Goal: Task Accomplishment & Management: Use online tool/utility

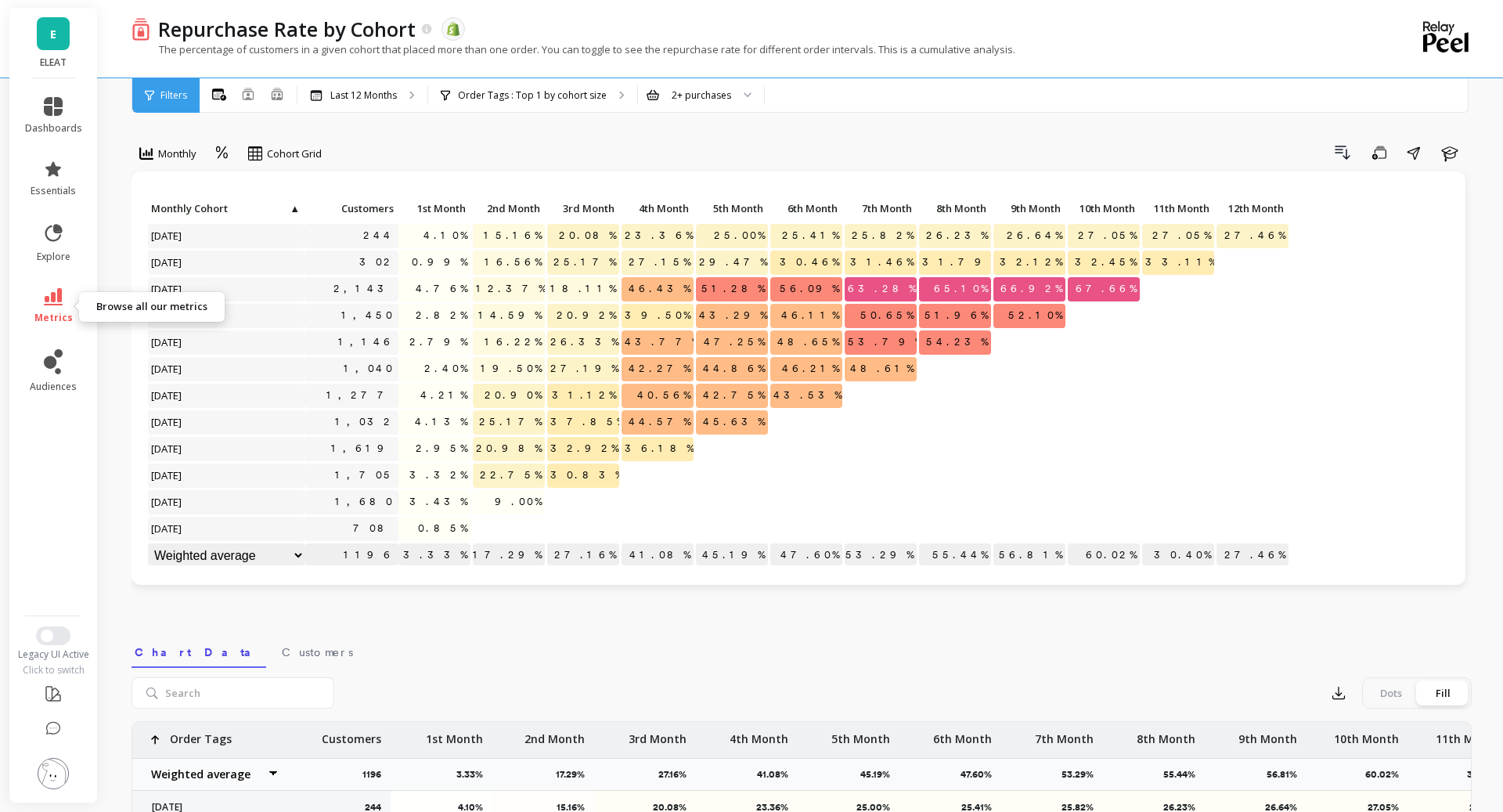
click at [41, 297] on link "metrics" at bounding box center [53, 306] width 57 height 36
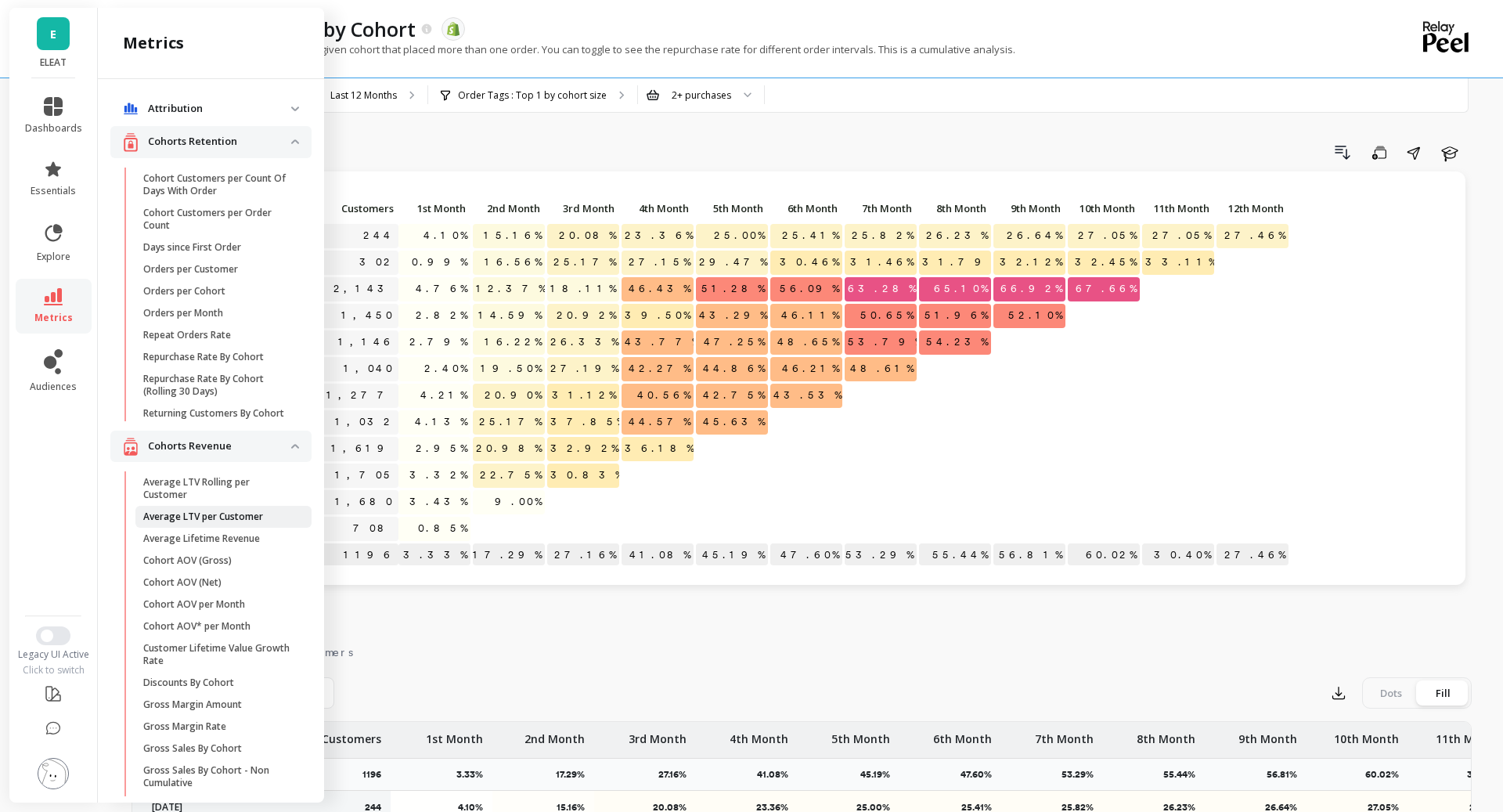
click at [224, 523] on link "Average LTV per Customer" at bounding box center [224, 516] width 176 height 22
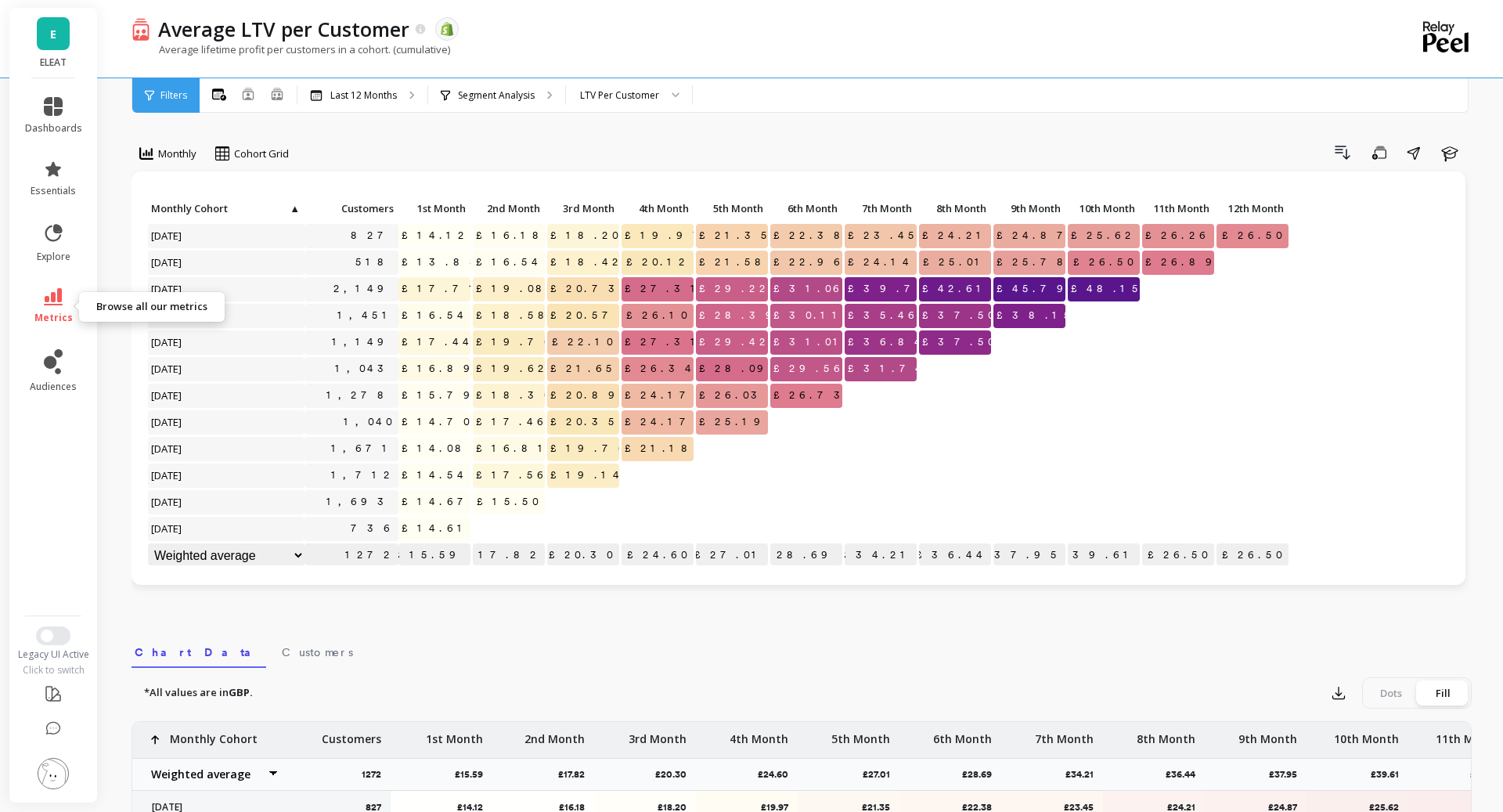
click at [58, 308] on link "metrics" at bounding box center [53, 306] width 57 height 36
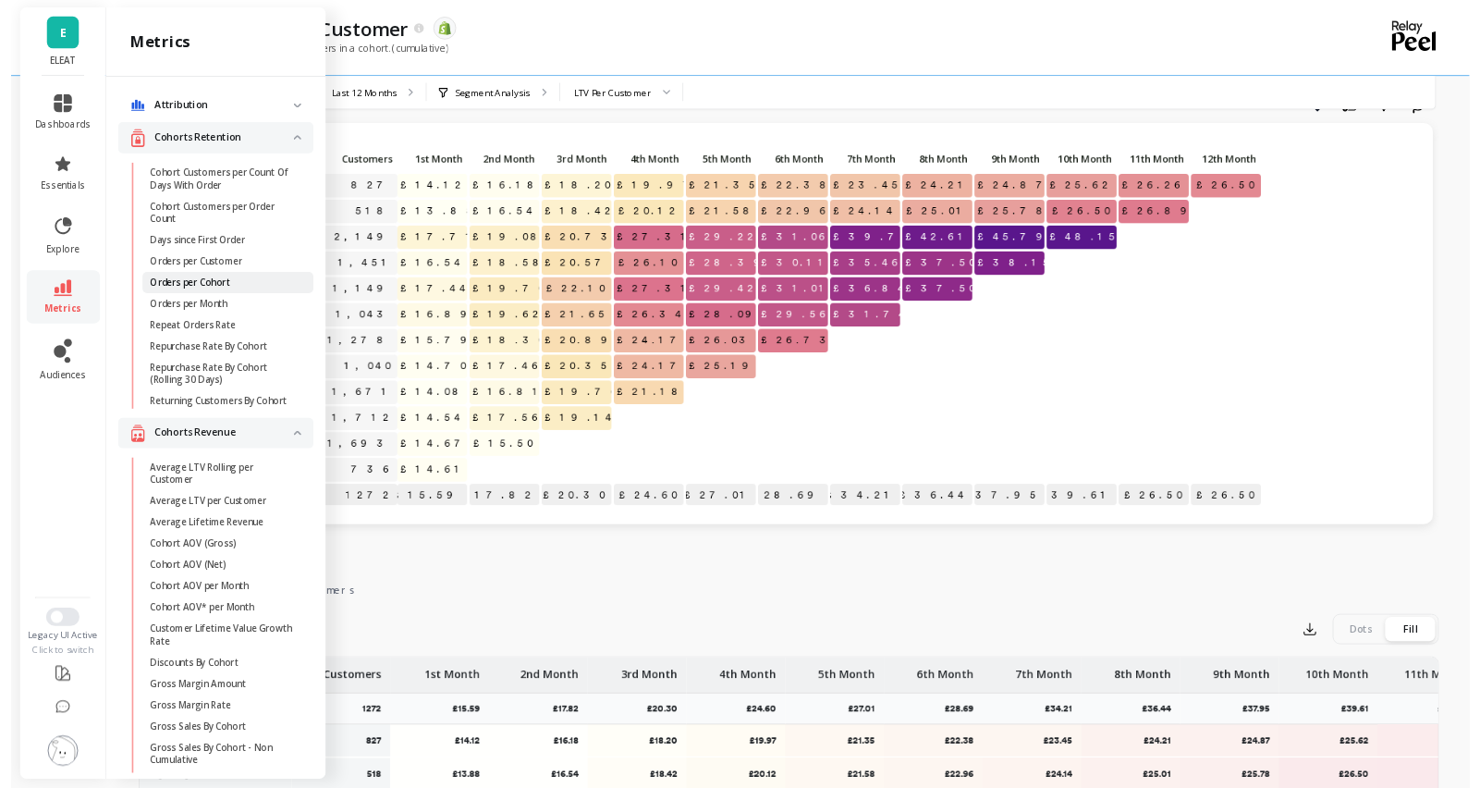
scroll to position [46, 0]
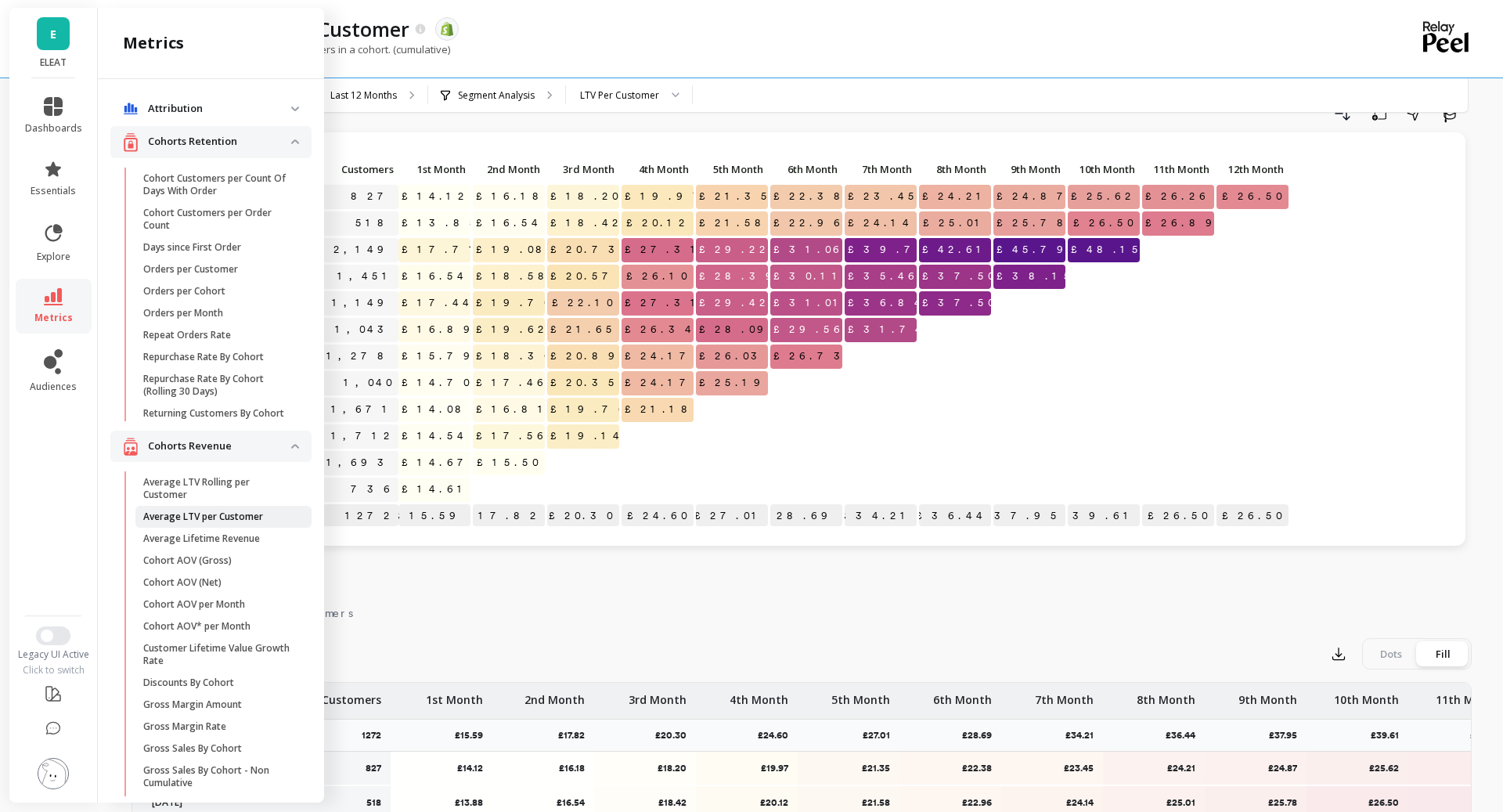
click at [243, 511] on p "Average LTV per Customer" at bounding box center [202, 516] width 119 height 13
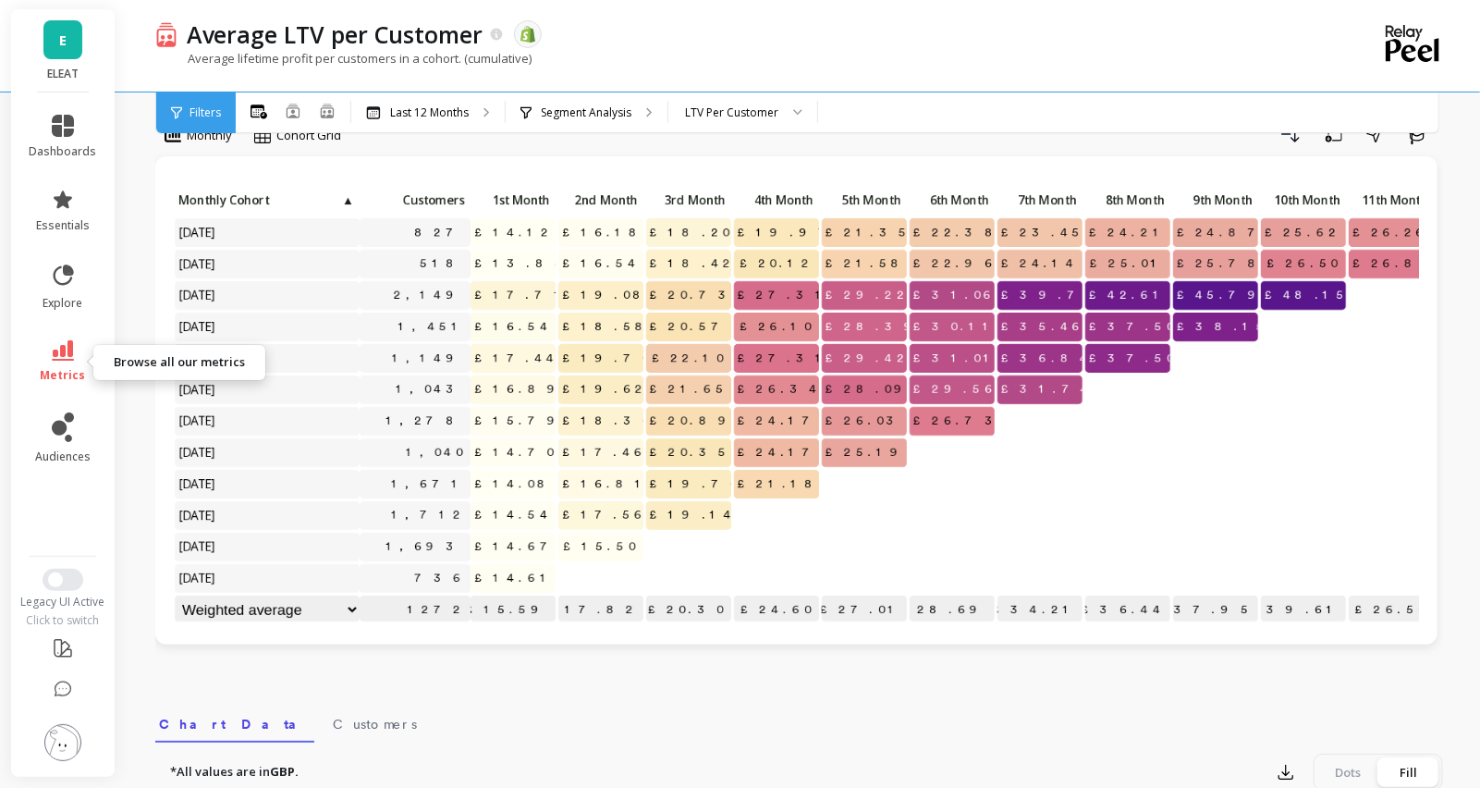
click at [66, 361] on link "metrics" at bounding box center [63, 361] width 67 height 43
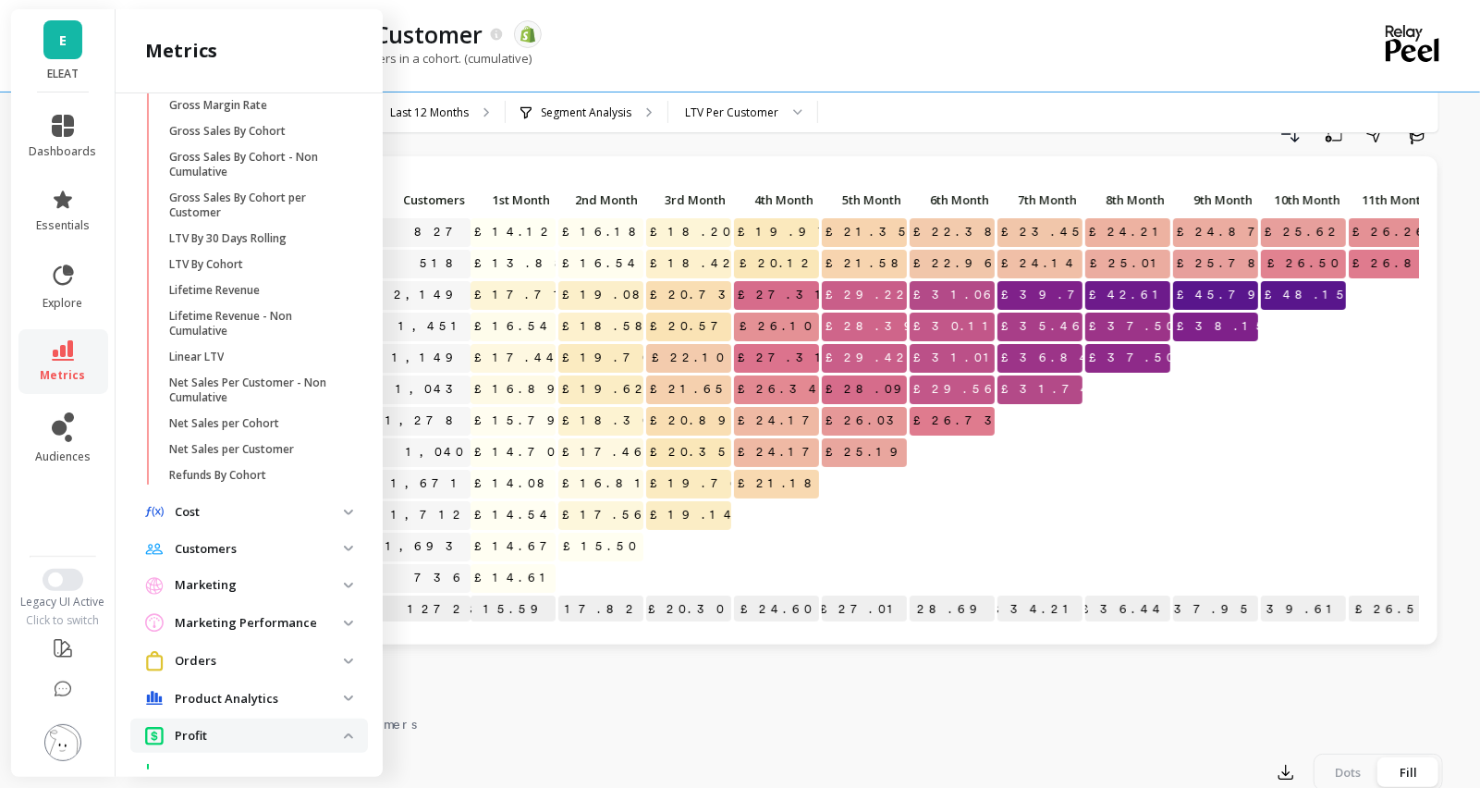
scroll to position [765, 0]
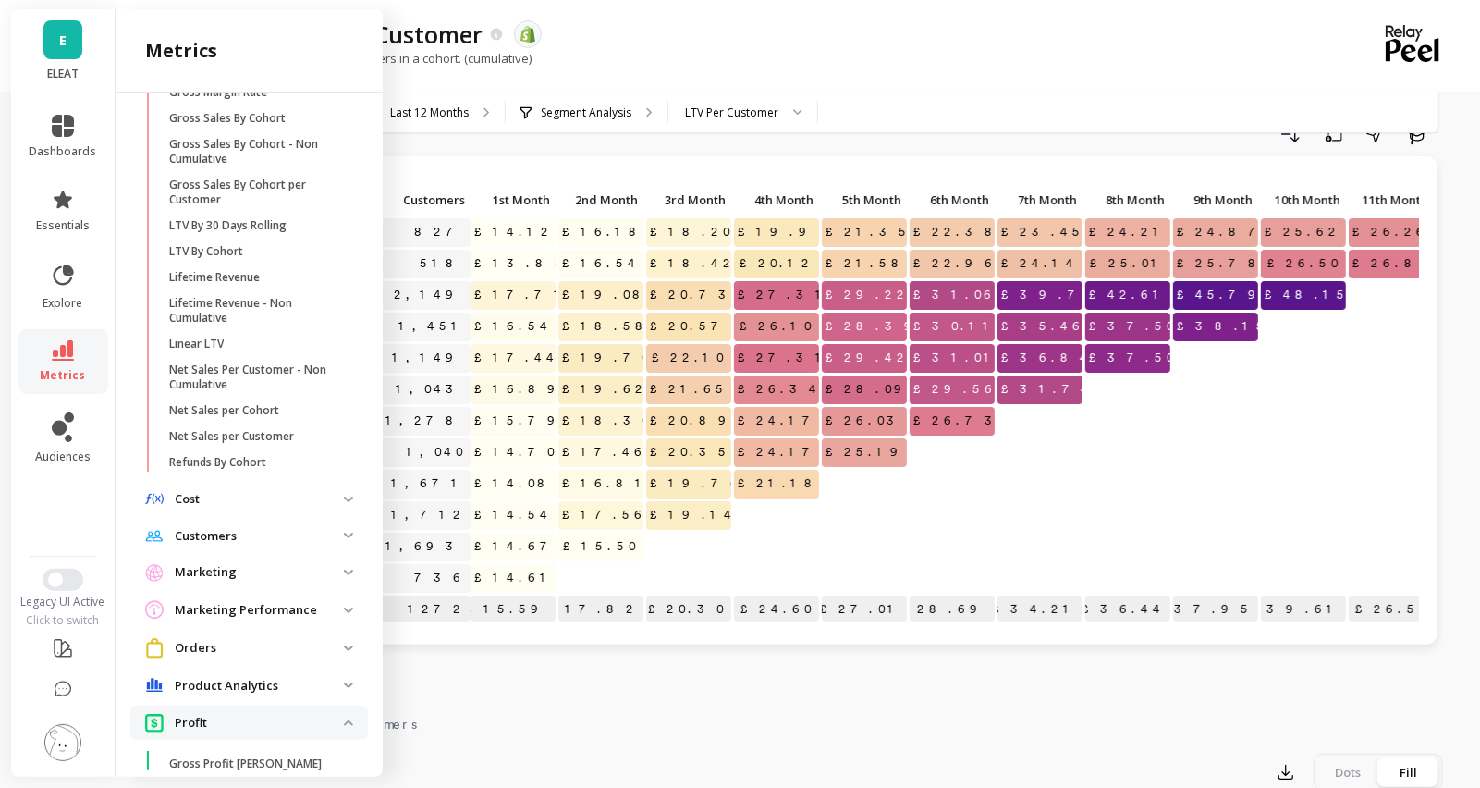
click at [252, 502] on p "Cost" at bounding box center [259, 499] width 169 height 18
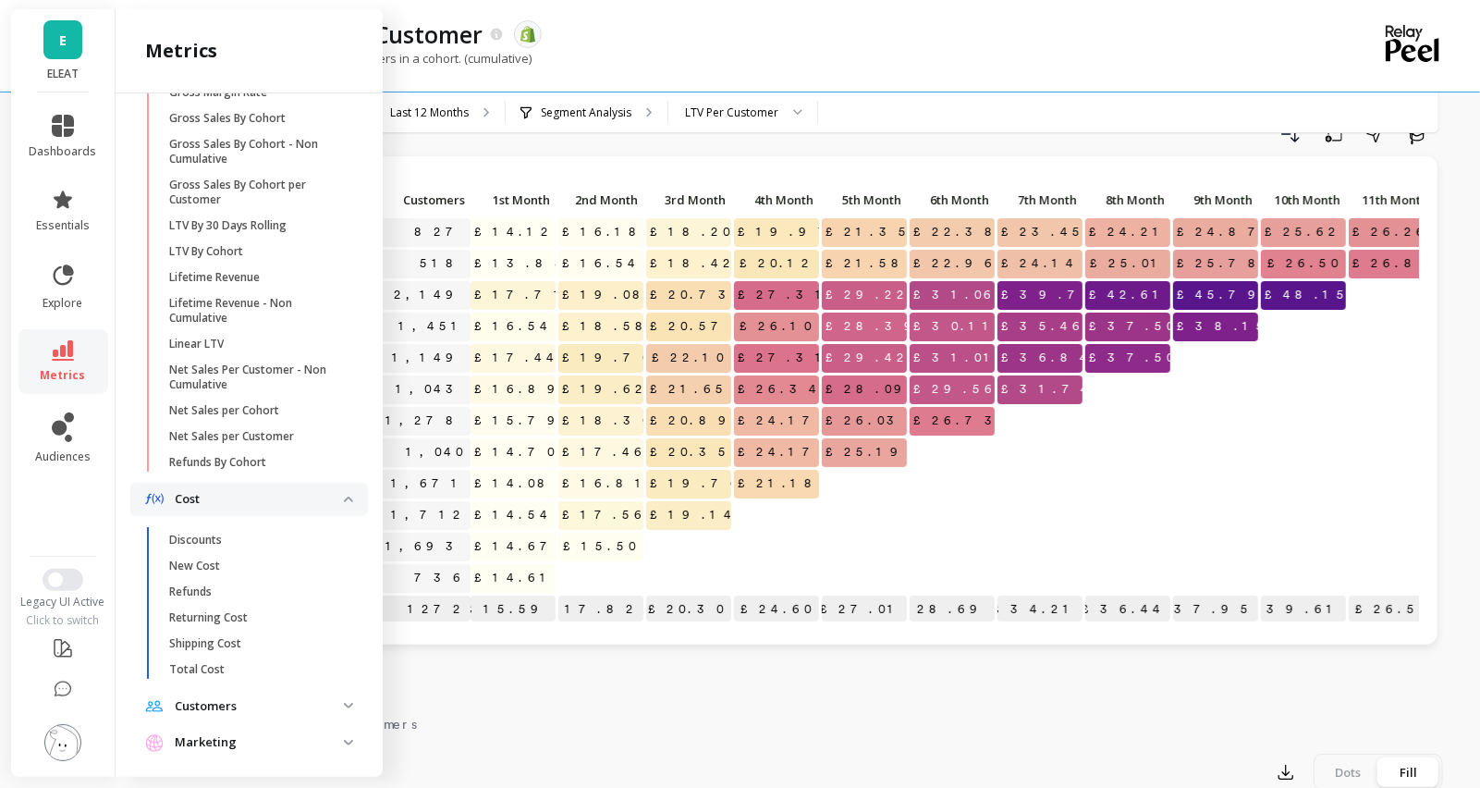
click at [253, 509] on span "Cost" at bounding box center [249, 499] width 238 height 33
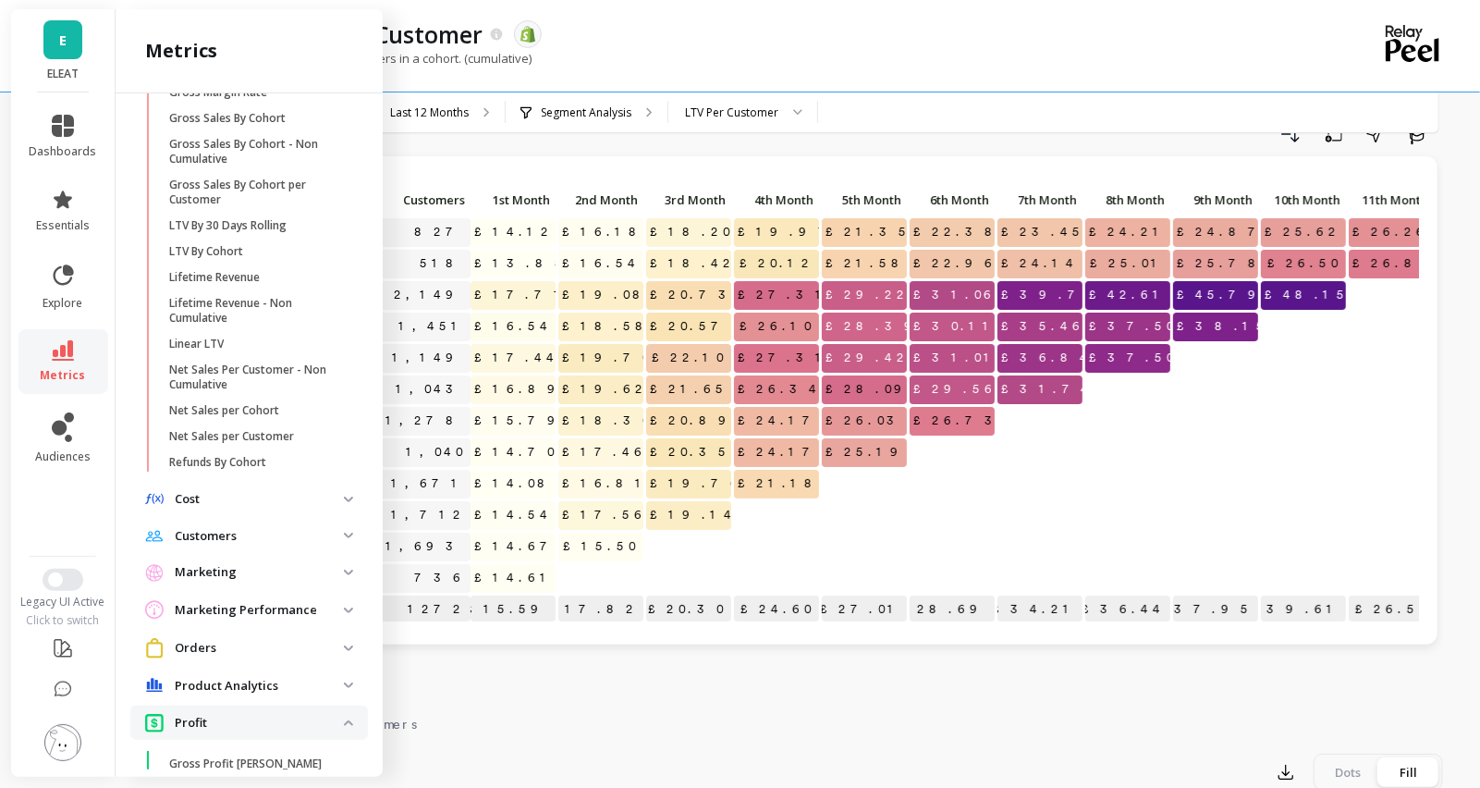
click at [254, 533] on p "Customers" at bounding box center [259, 536] width 169 height 18
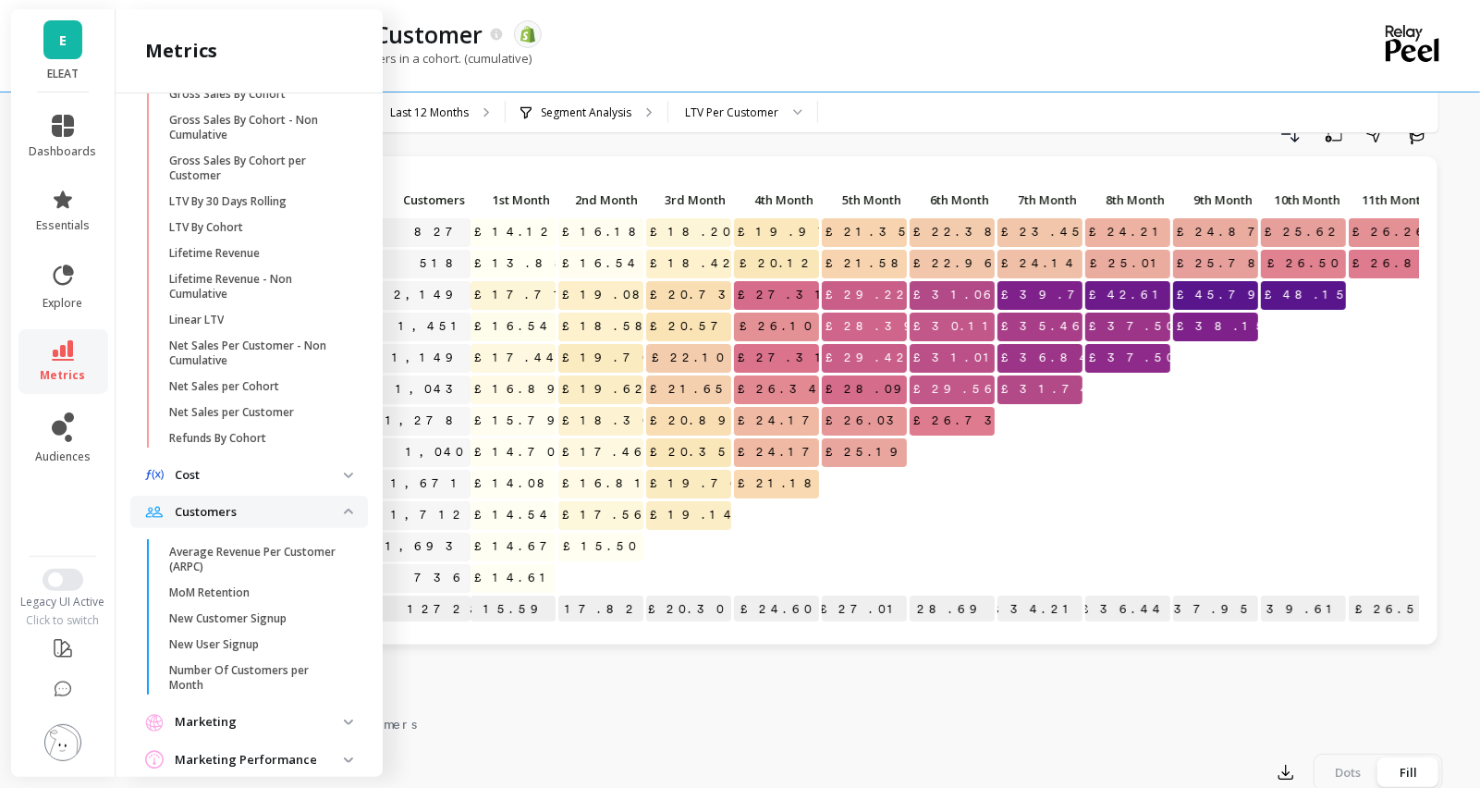
scroll to position [792, 0]
click at [227, 558] on p "Average Revenue Per Customer (ARPC)" at bounding box center [257, 557] width 177 height 30
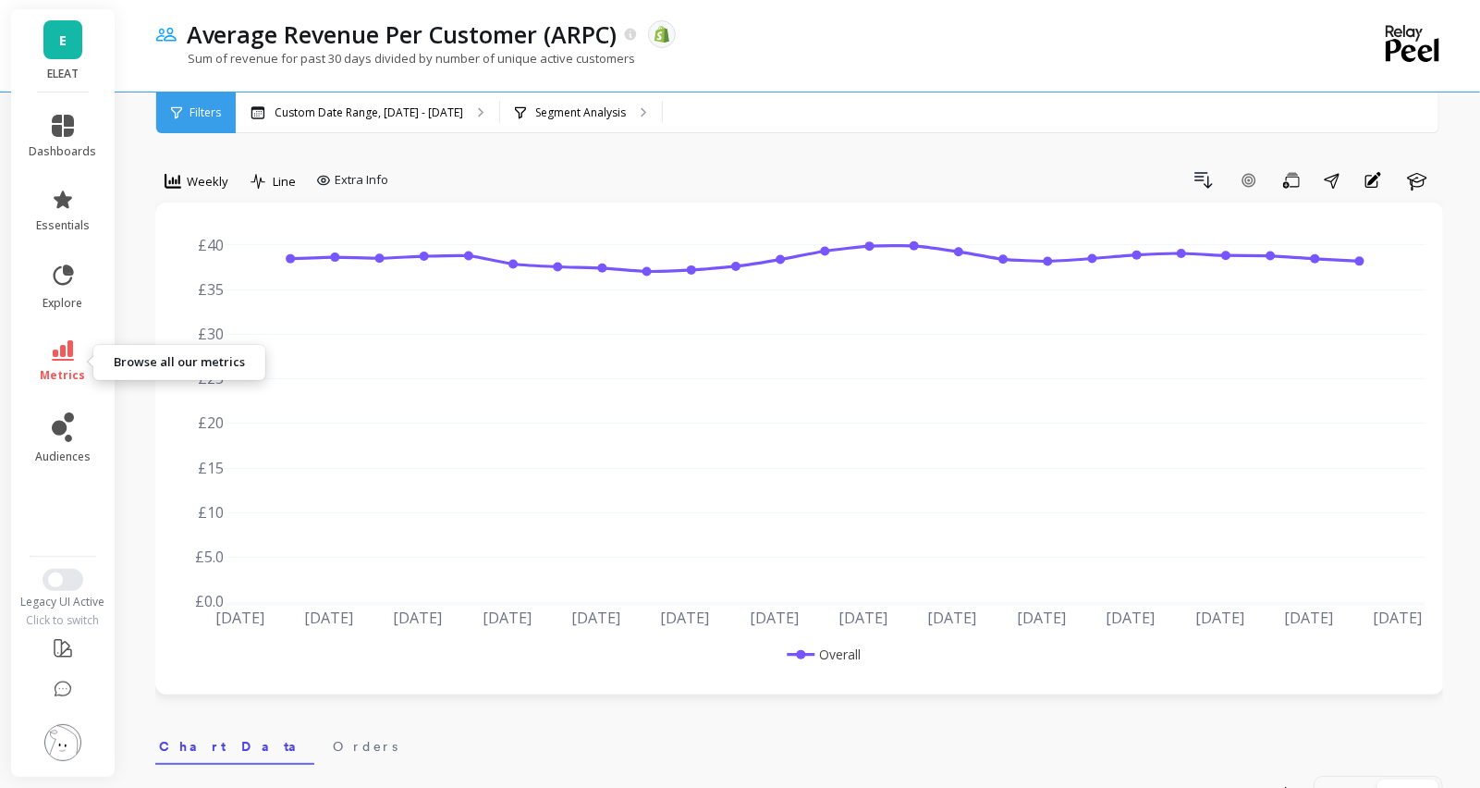
click at [60, 359] on icon at bounding box center [63, 350] width 22 height 20
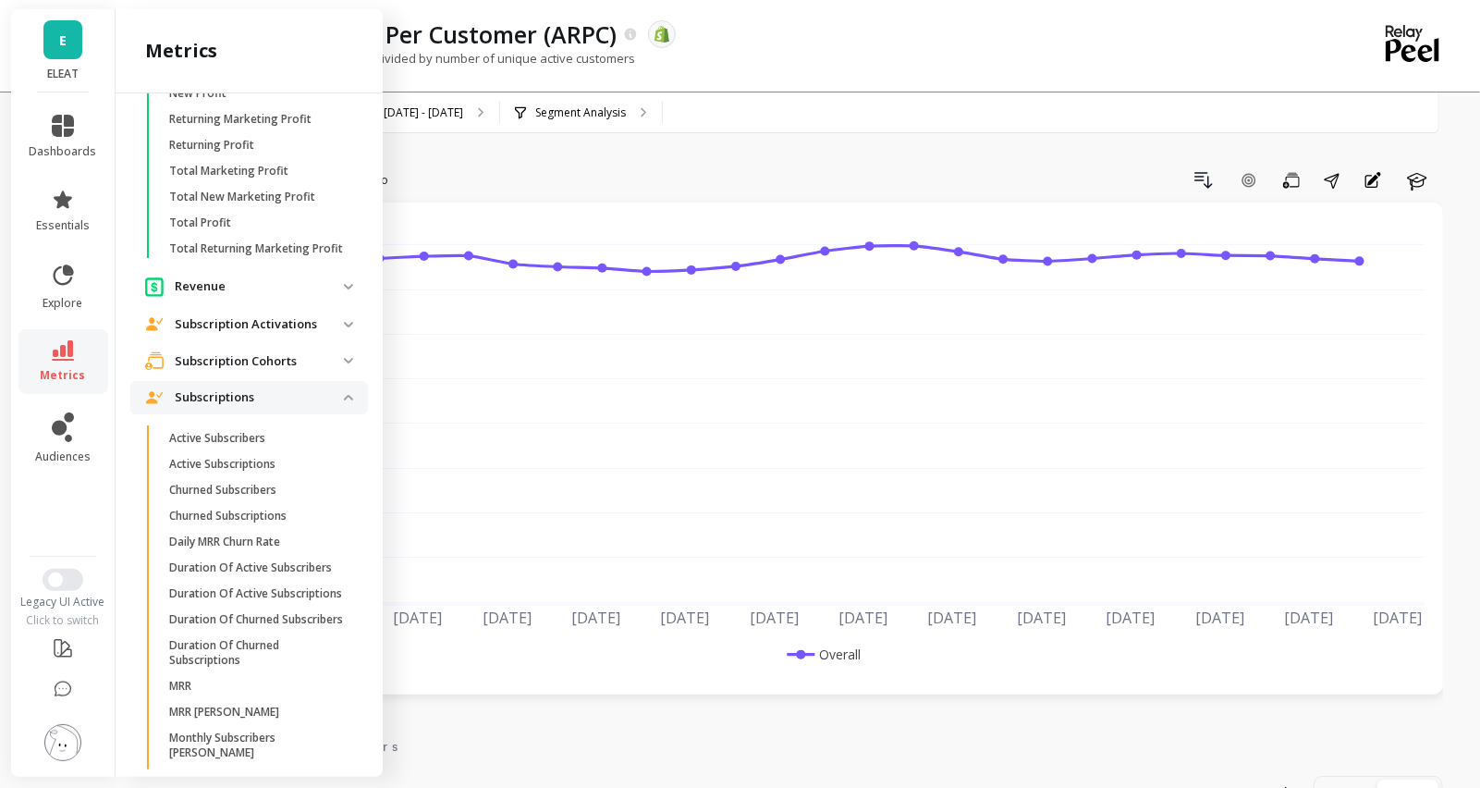
scroll to position [1698, 0]
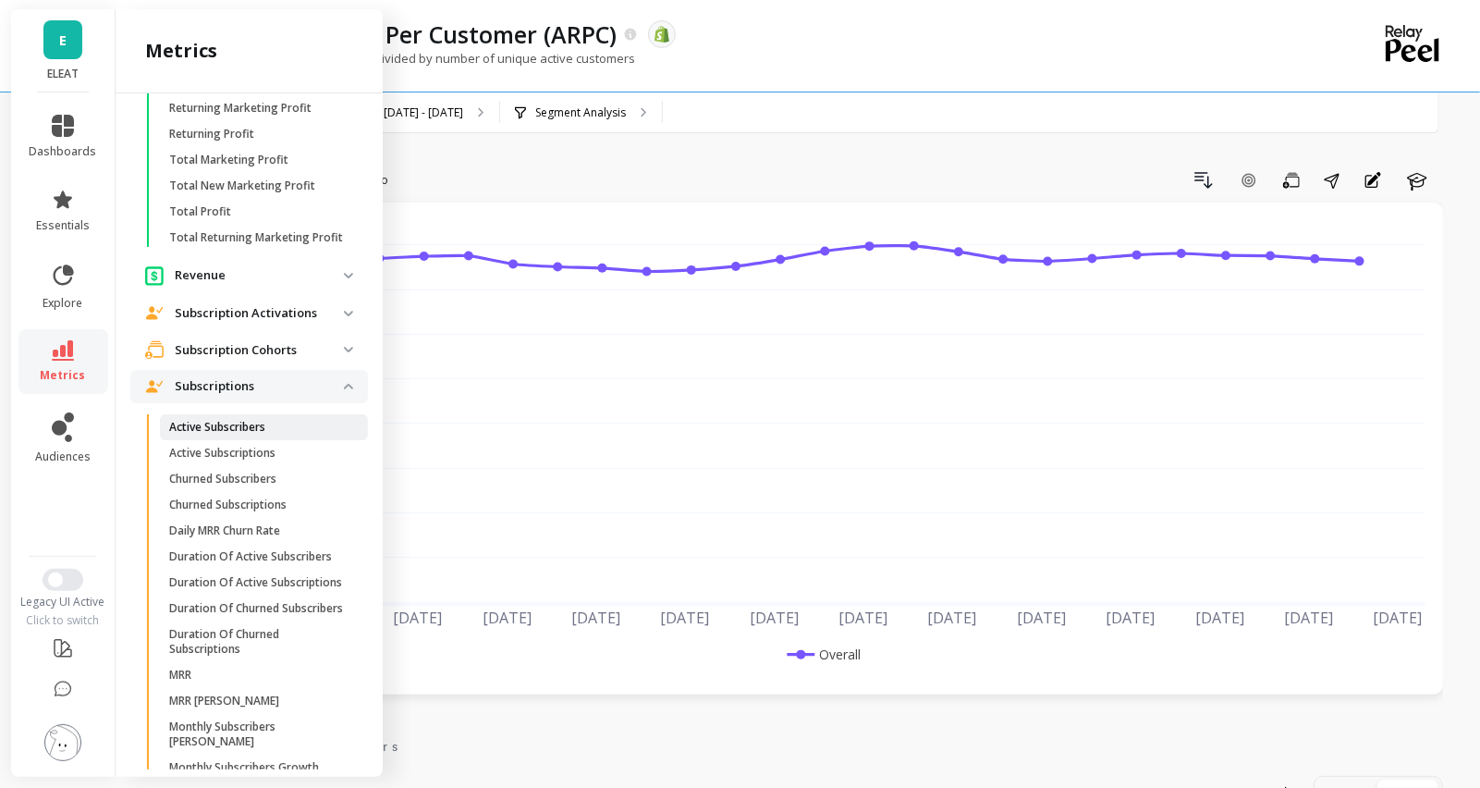
click at [207, 427] on p "Active Subscribers" at bounding box center [217, 427] width 96 height 15
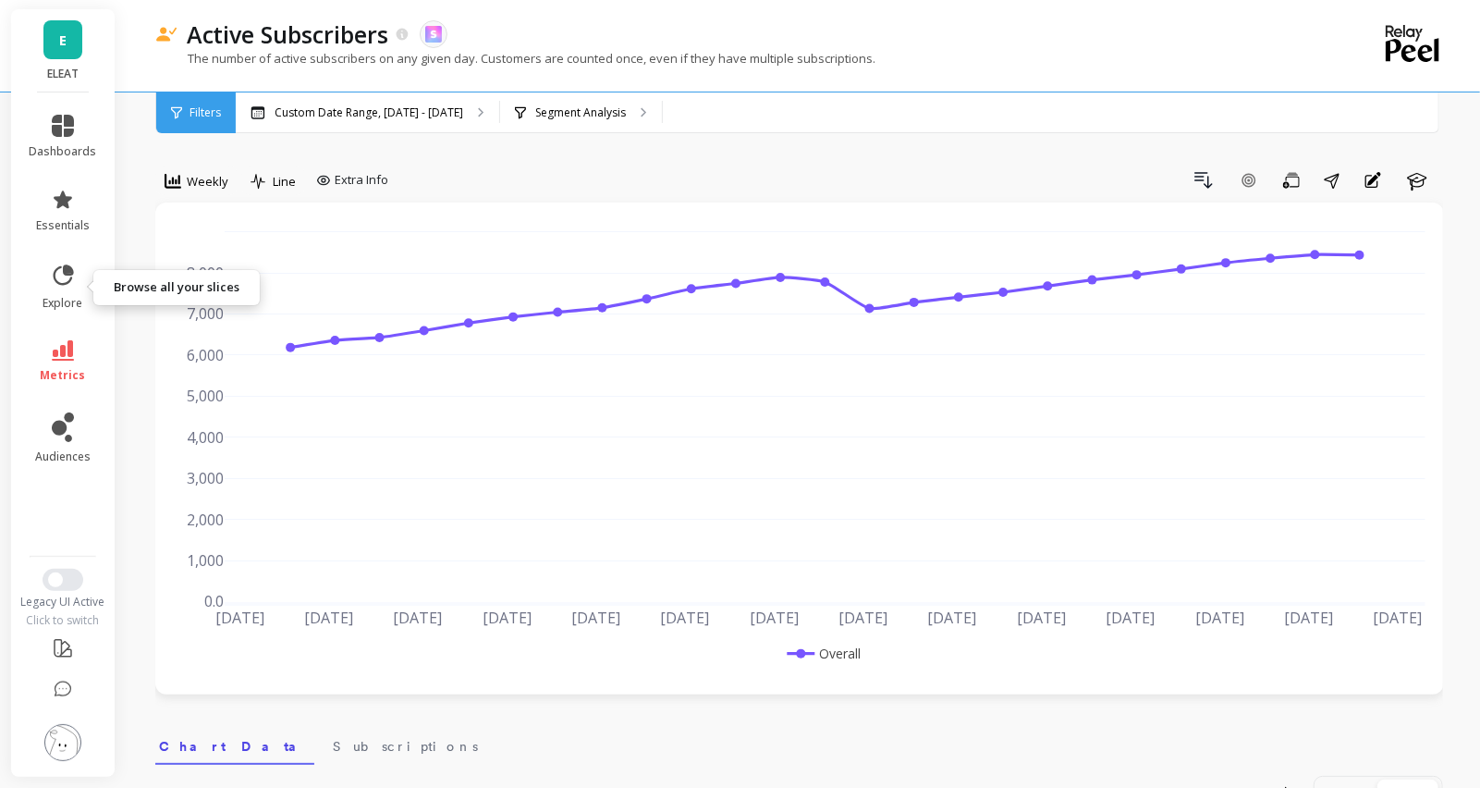
click at [52, 335] on li "metrics" at bounding box center [63, 361] width 90 height 65
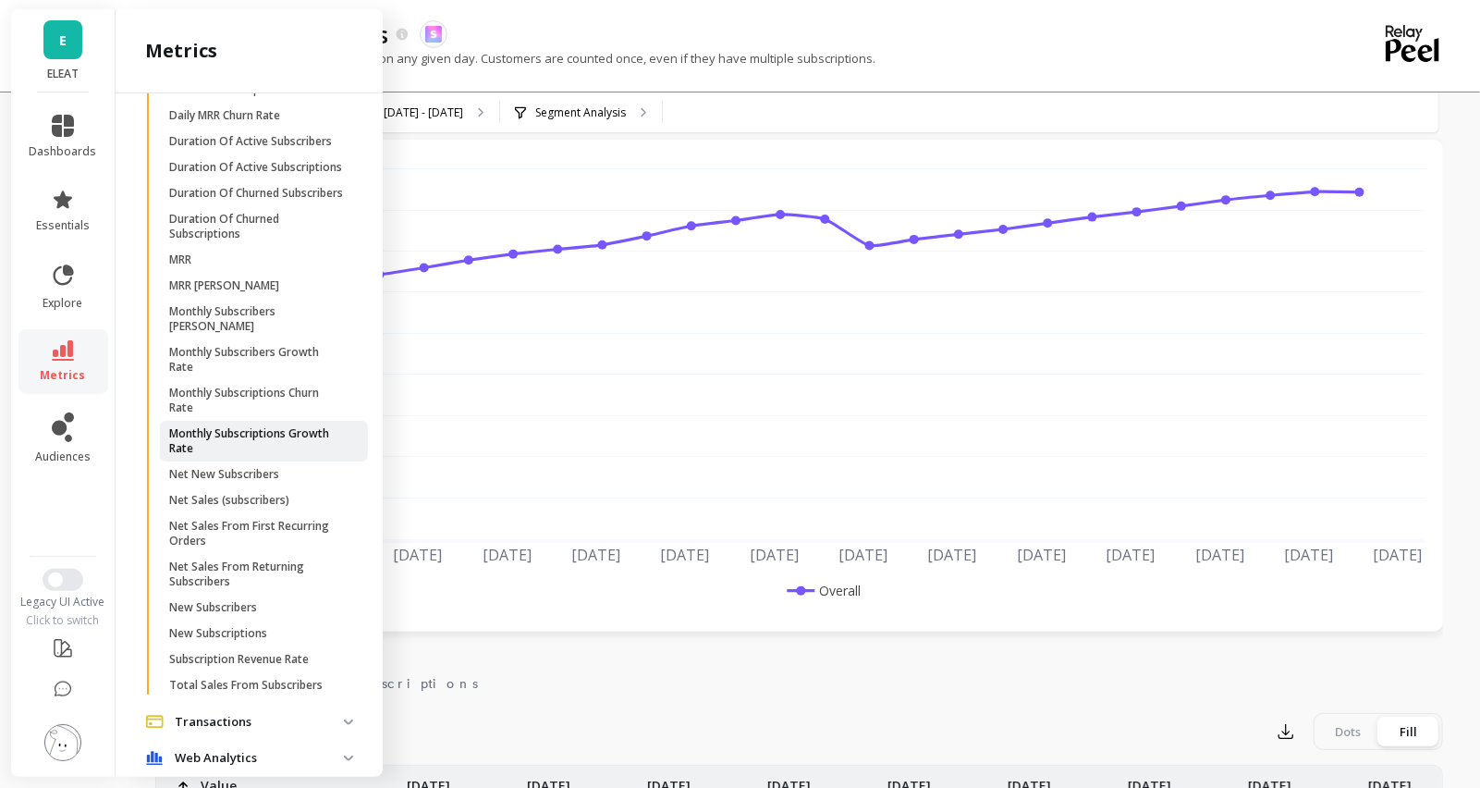
scroll to position [2115, 0]
click at [259, 384] on p "Monthly Subscriptions Churn Rate" at bounding box center [257, 399] width 177 height 30
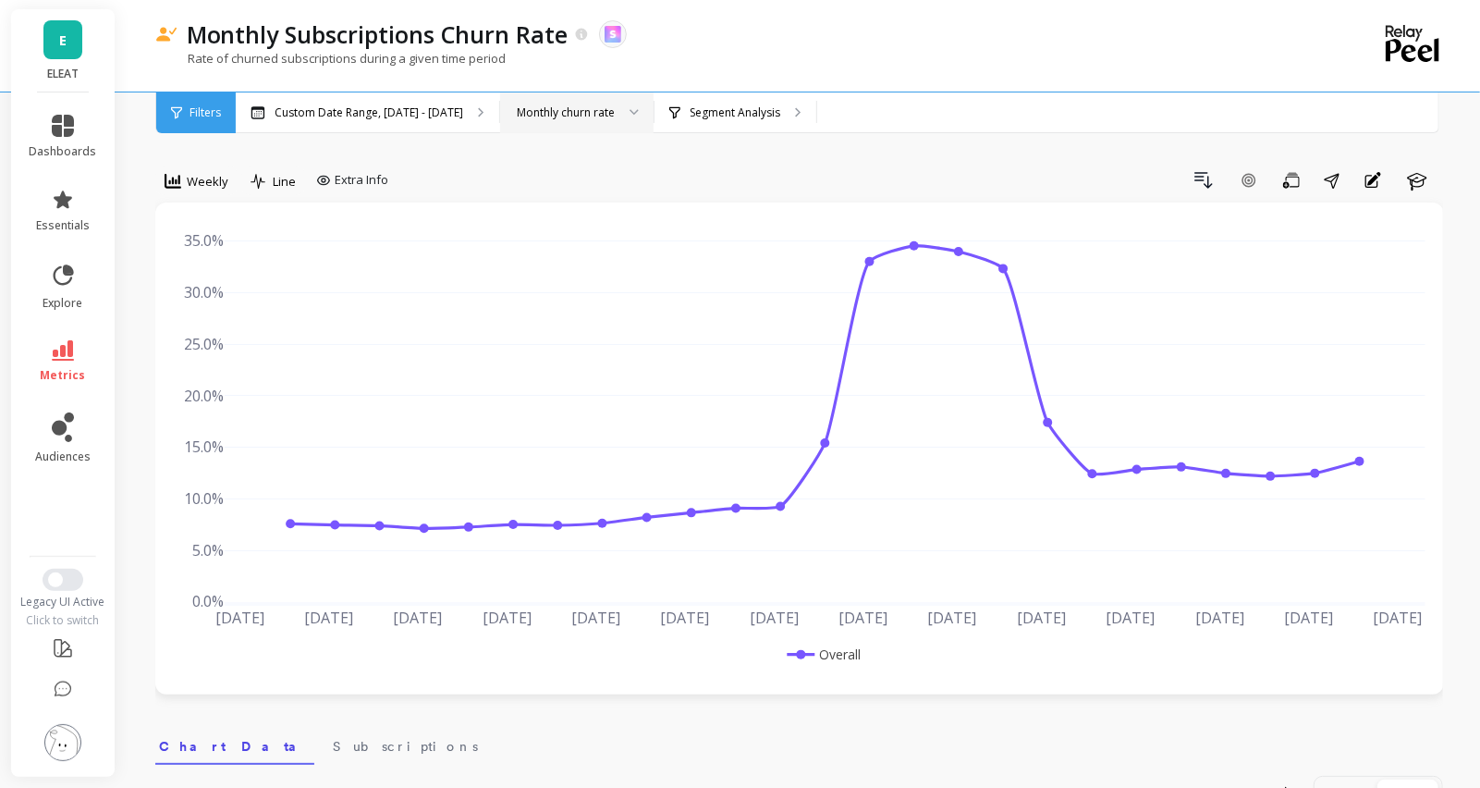
click at [568, 108] on div "Monthly churn rate" at bounding box center [566, 113] width 98 height 18
click at [66, 365] on link "metrics" at bounding box center [63, 361] width 67 height 43
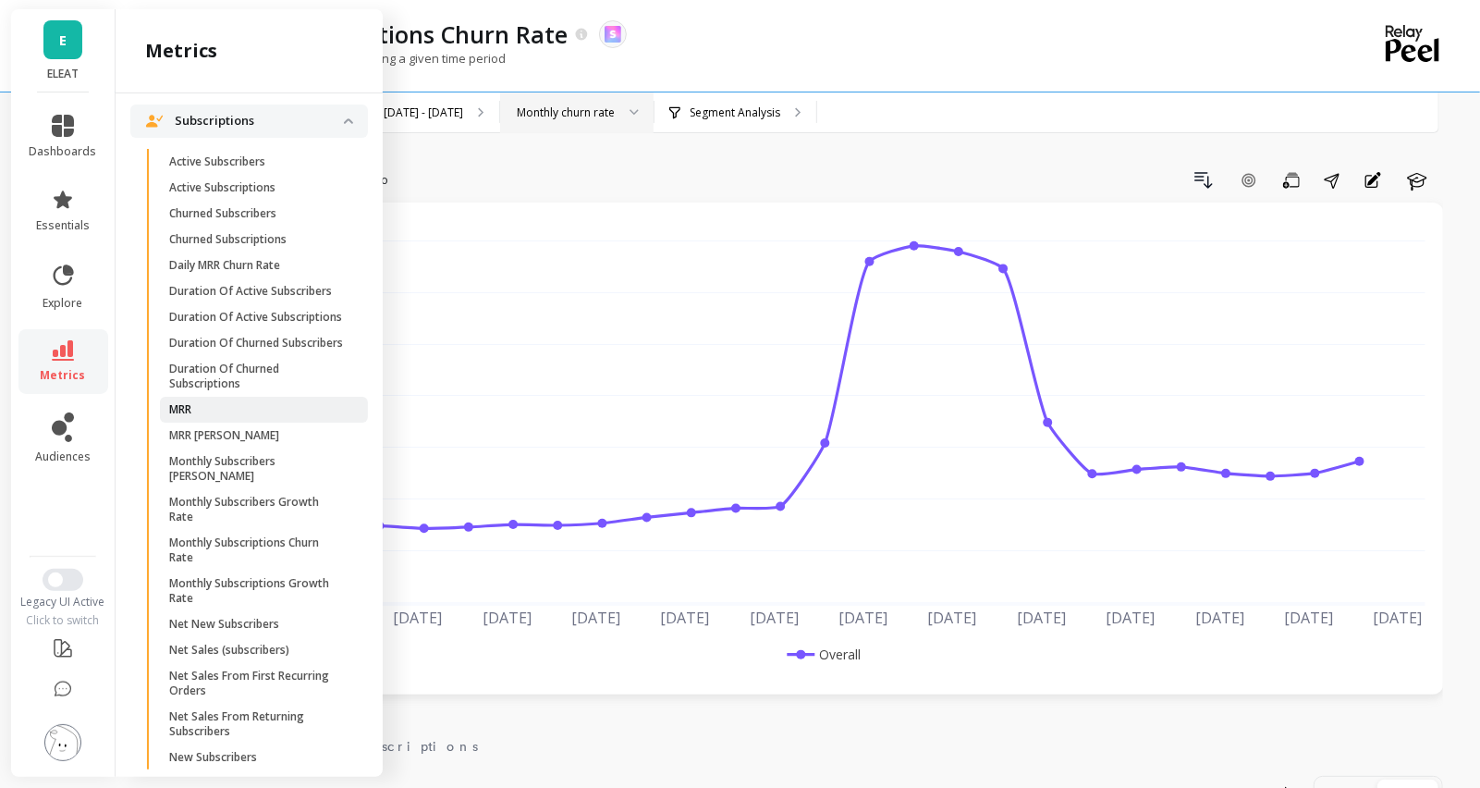
scroll to position [2140, 0]
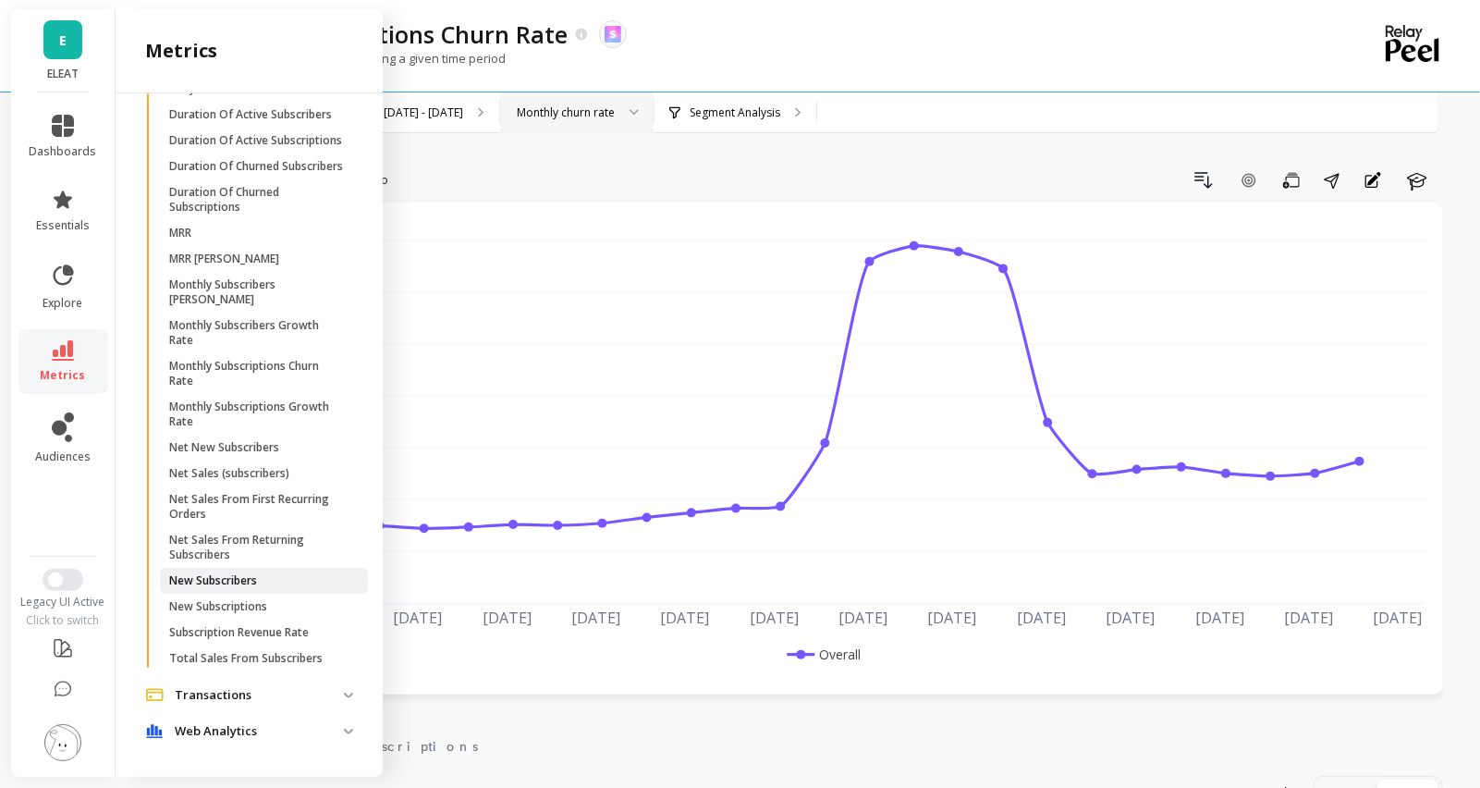
click at [238, 578] on p "New Subscribers" at bounding box center [213, 580] width 88 height 15
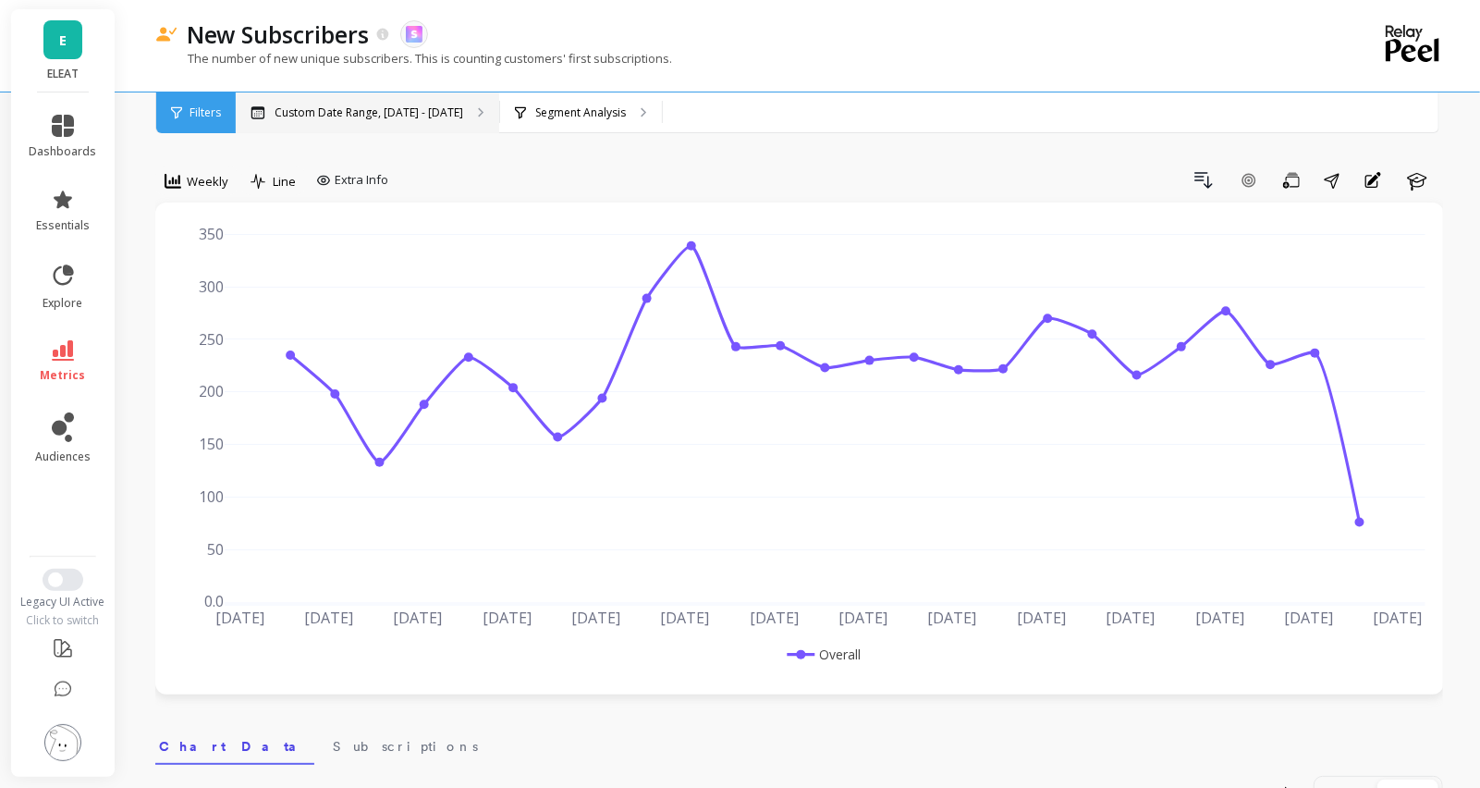
click at [459, 111] on div "Custom Date Range, May 1 - Oct 14" at bounding box center [367, 112] width 263 height 41
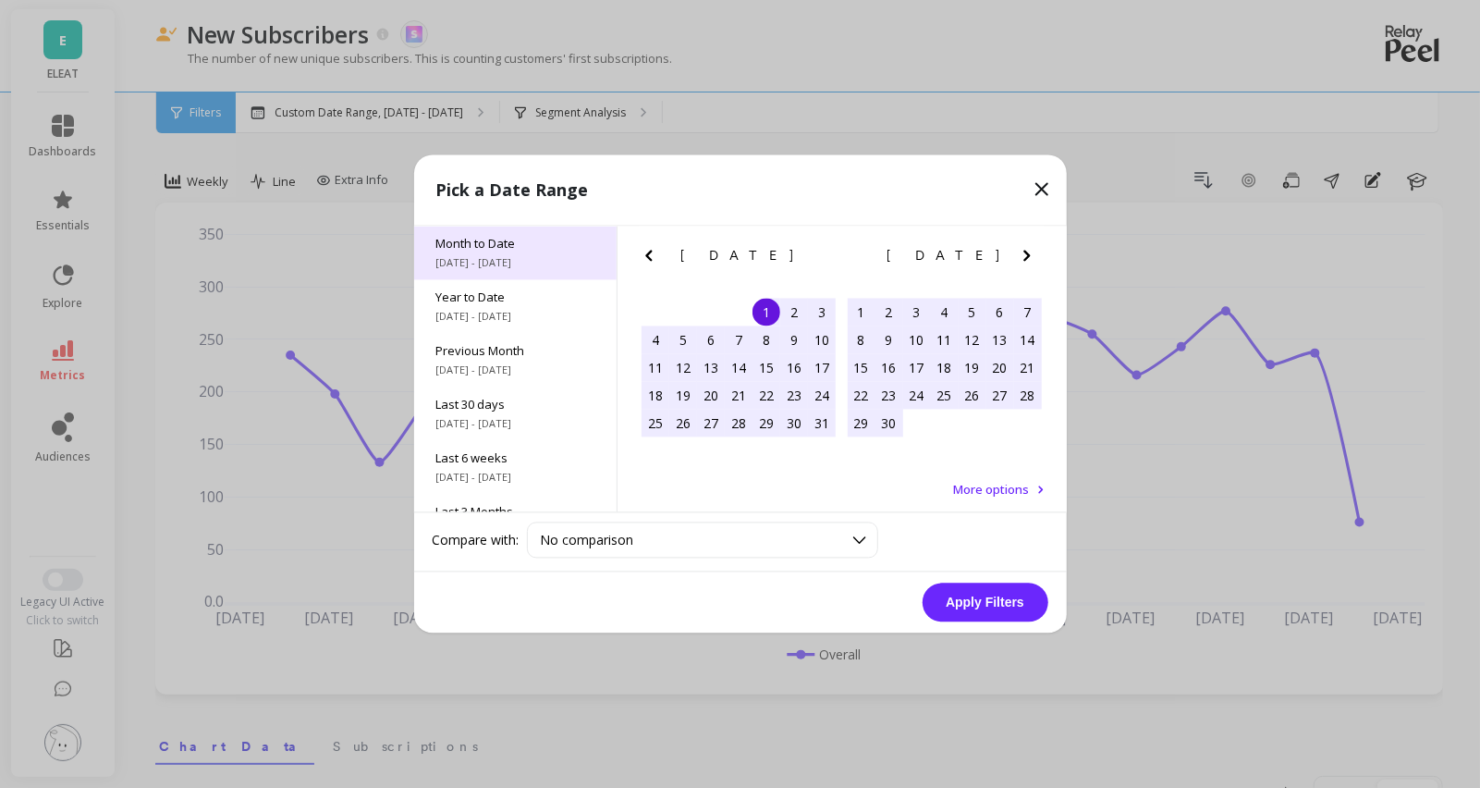
click at [519, 263] on span "10/1/2025 - 10/15/2025" at bounding box center [515, 263] width 158 height 15
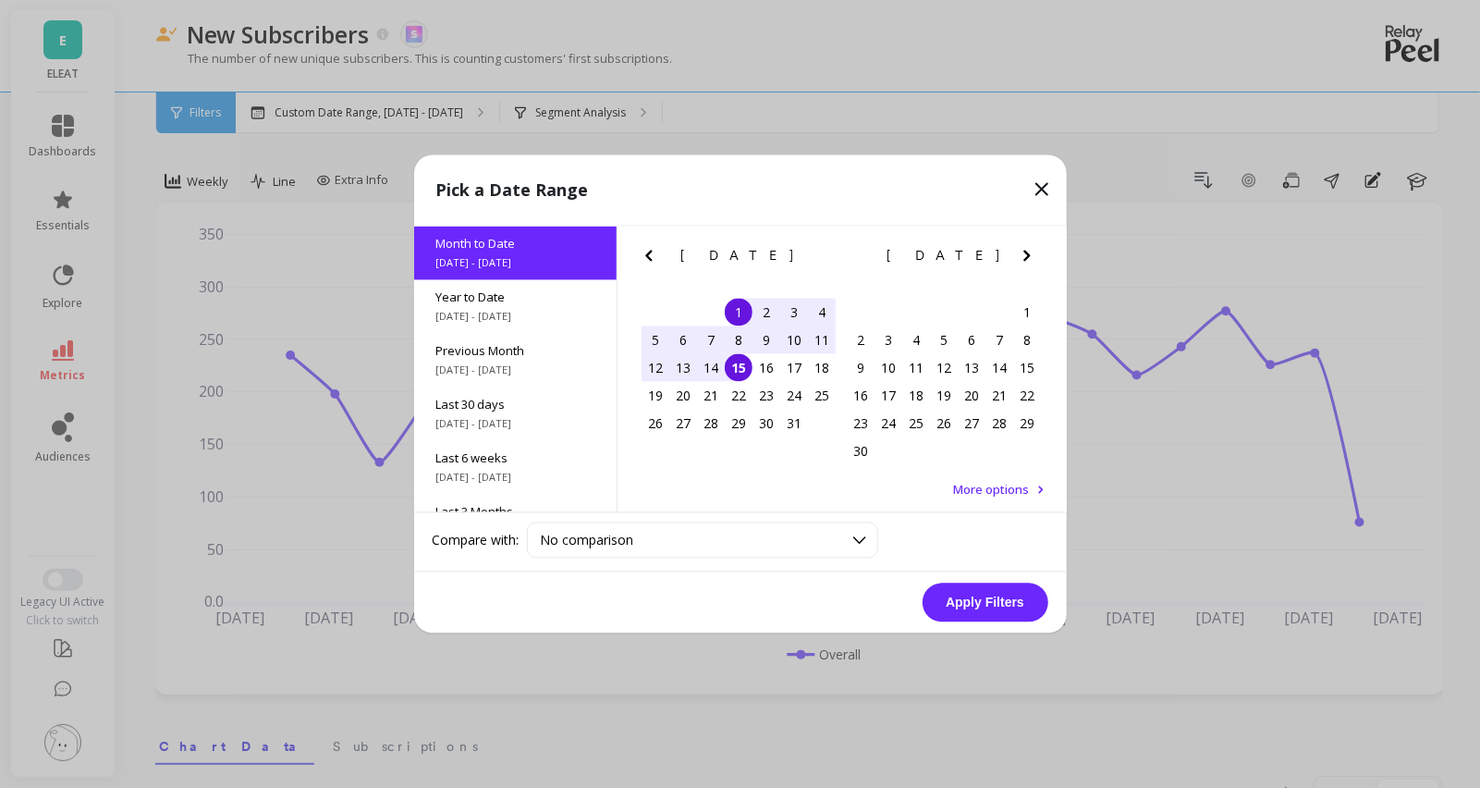
click at [941, 603] on button "Apply Filters" at bounding box center [986, 602] width 126 height 39
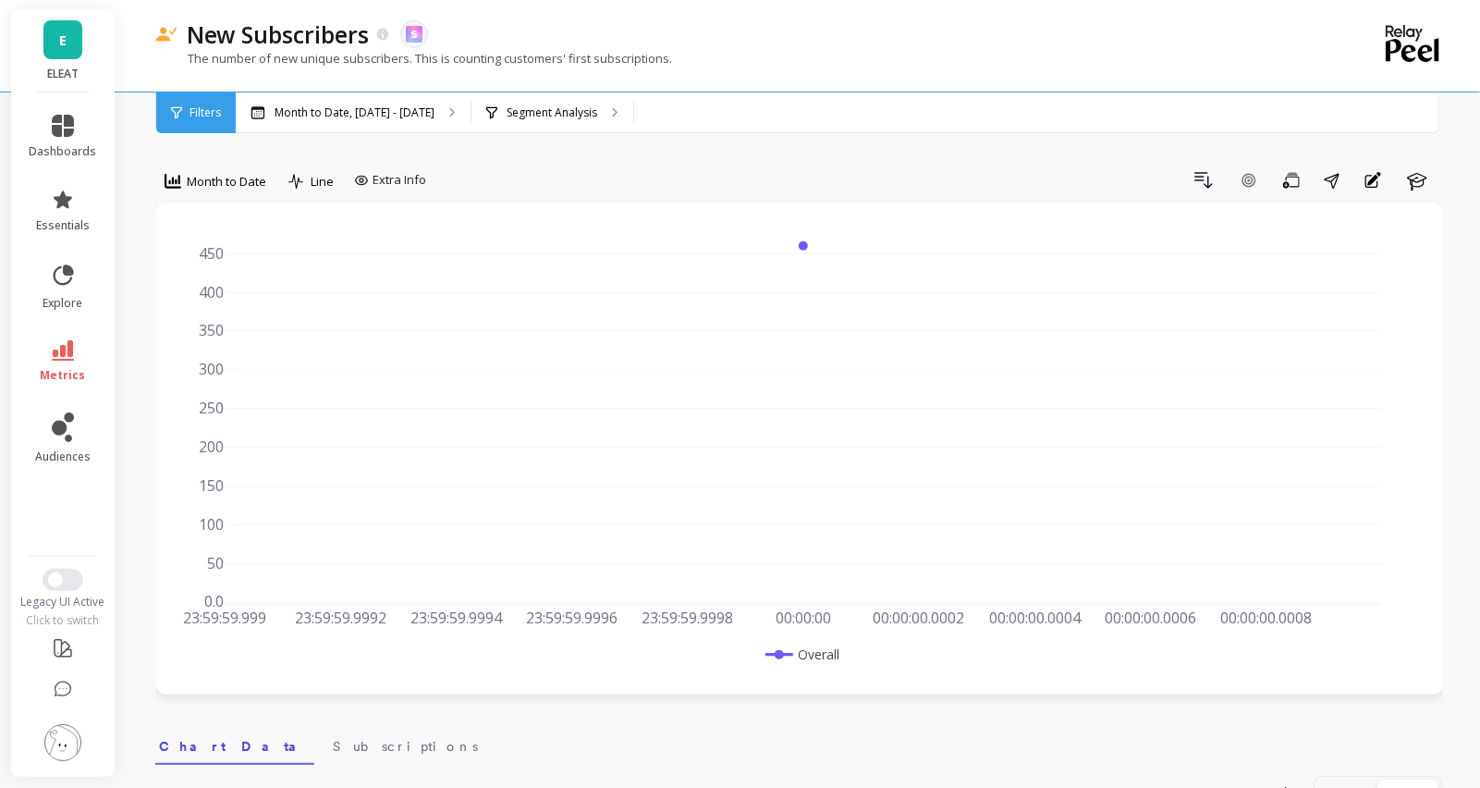
click at [55, 39] on link "E" at bounding box center [62, 39] width 39 height 39
click at [508, 214] on div "23:59:59.999 Sep 30, 2025 23:59:59.9992 23:59:59.9994 23:59:59.9996 23:59:59.99…" at bounding box center [799, 448] width 1289 height 492
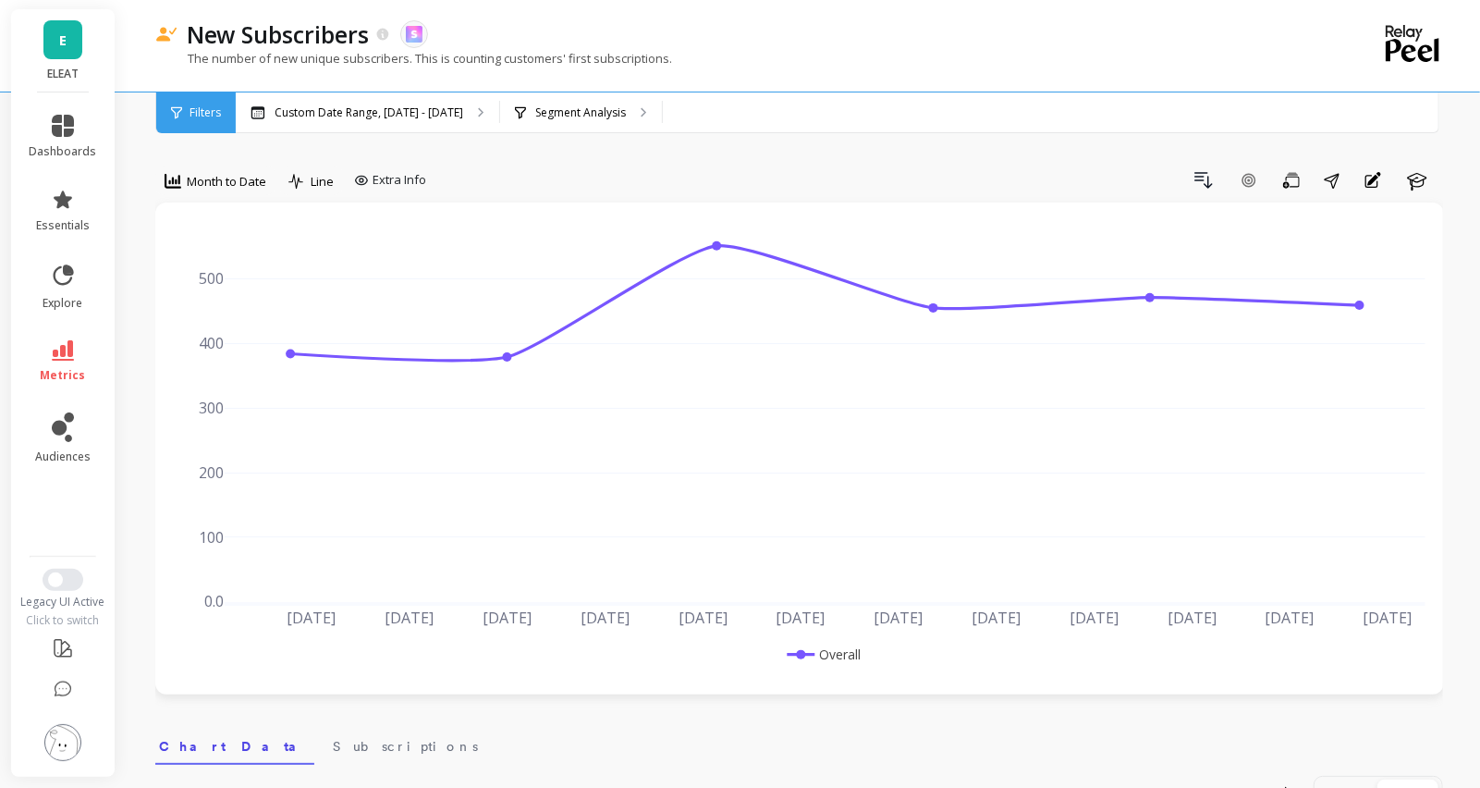
click at [56, 47] on link "E" at bounding box center [62, 39] width 39 height 39
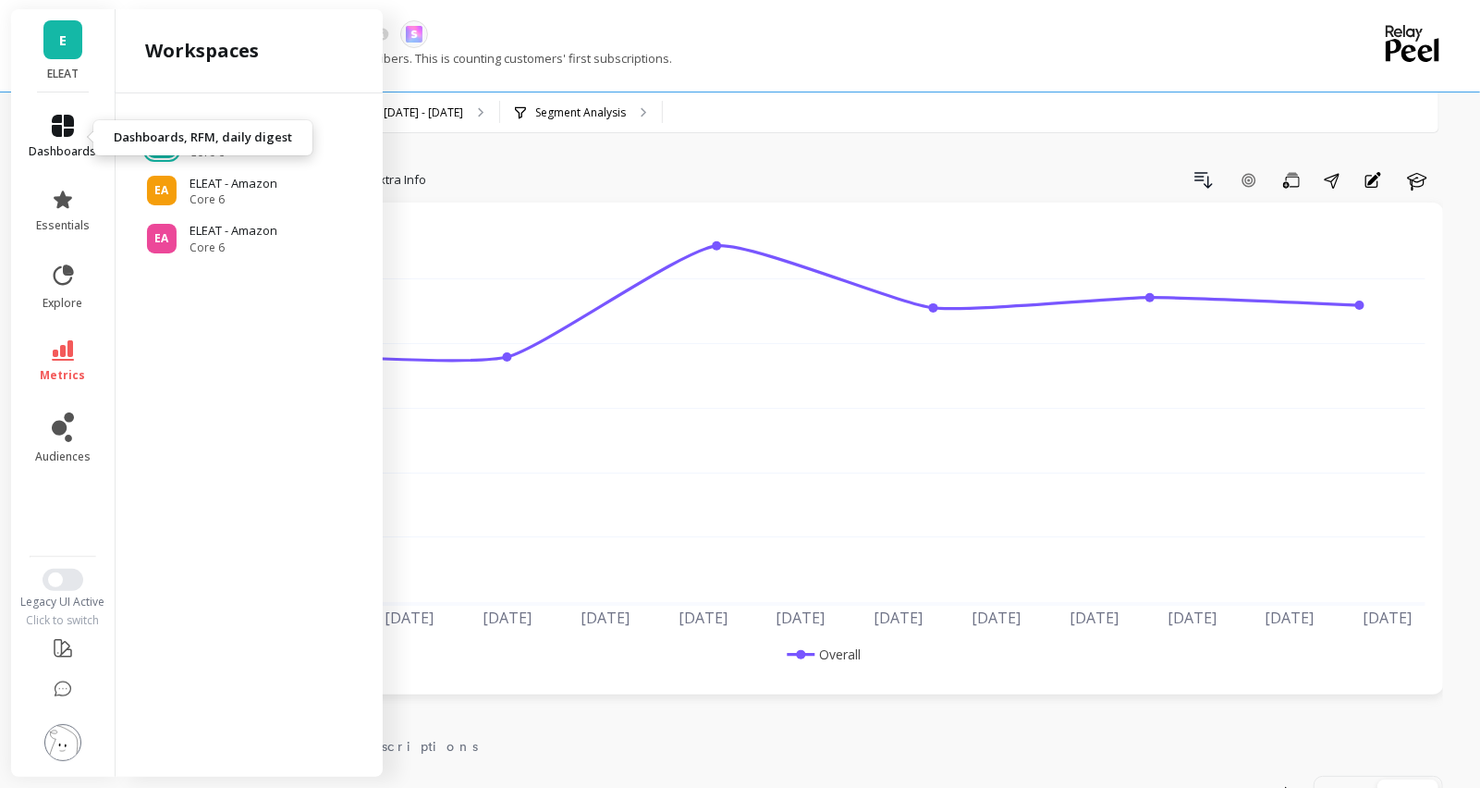
click at [55, 156] on span "dashboards" at bounding box center [63, 151] width 67 height 15
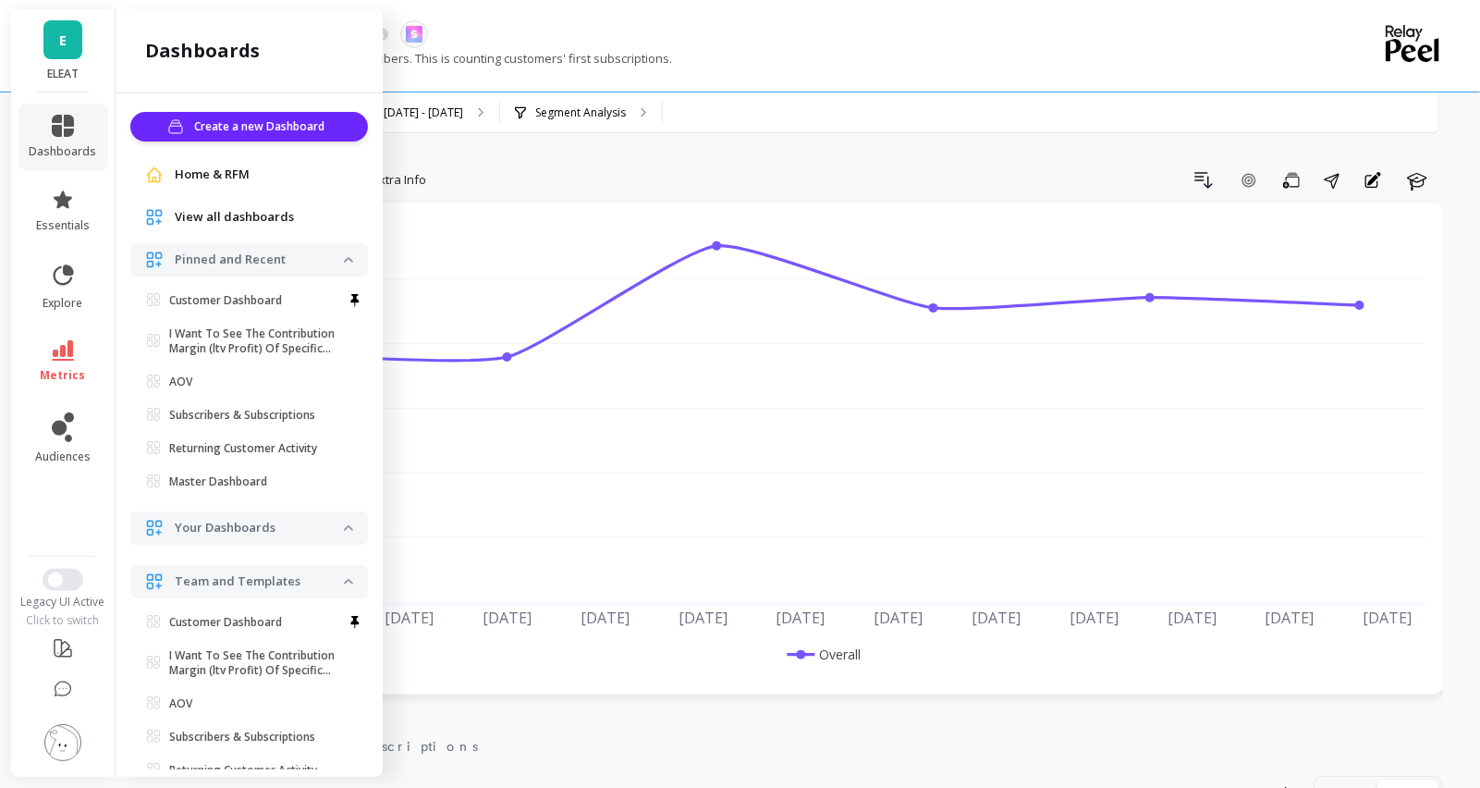
click at [184, 166] on span "Home & RFM" at bounding box center [212, 174] width 75 height 18
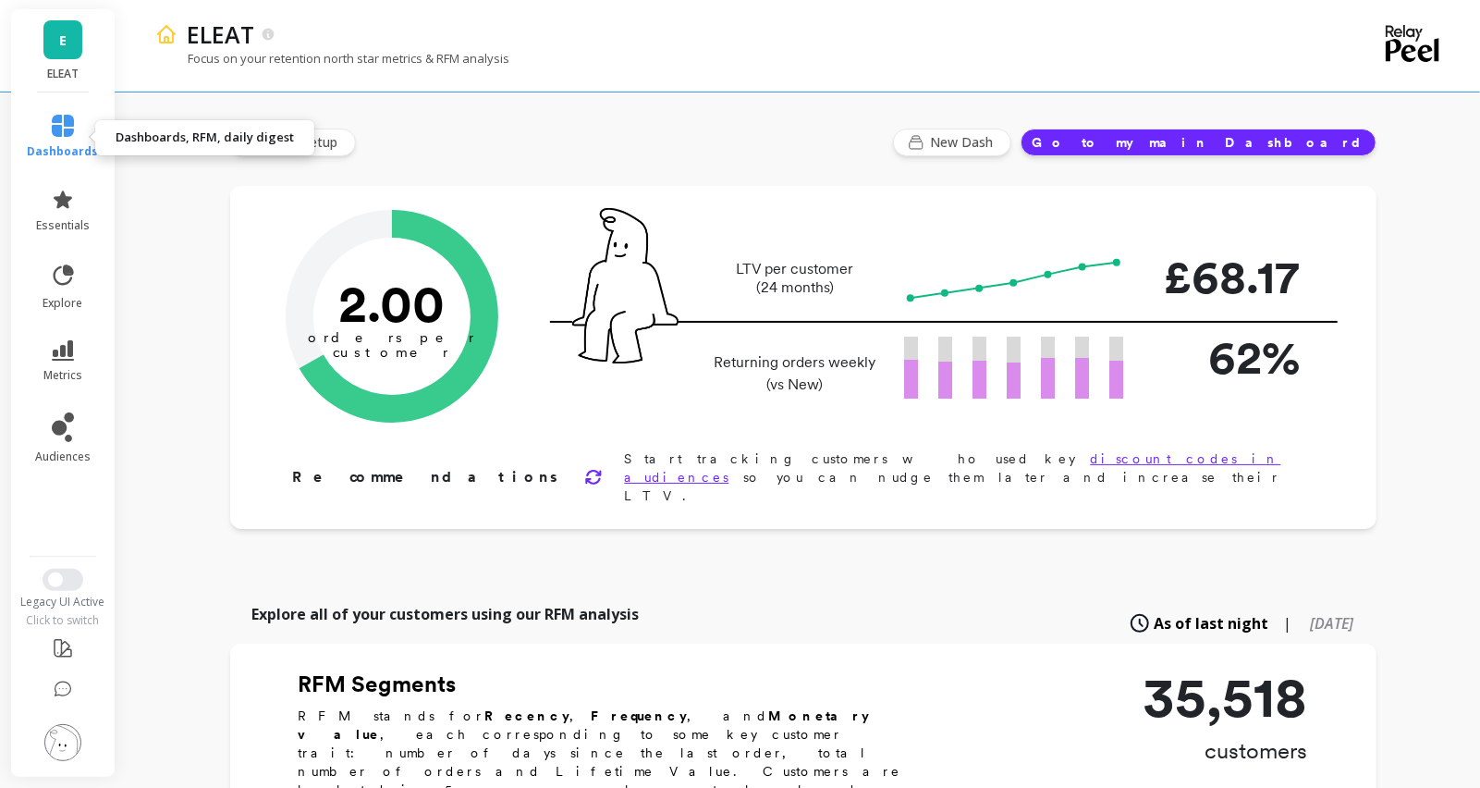
click at [71, 138] on link "dashboards" at bounding box center [63, 137] width 71 height 44
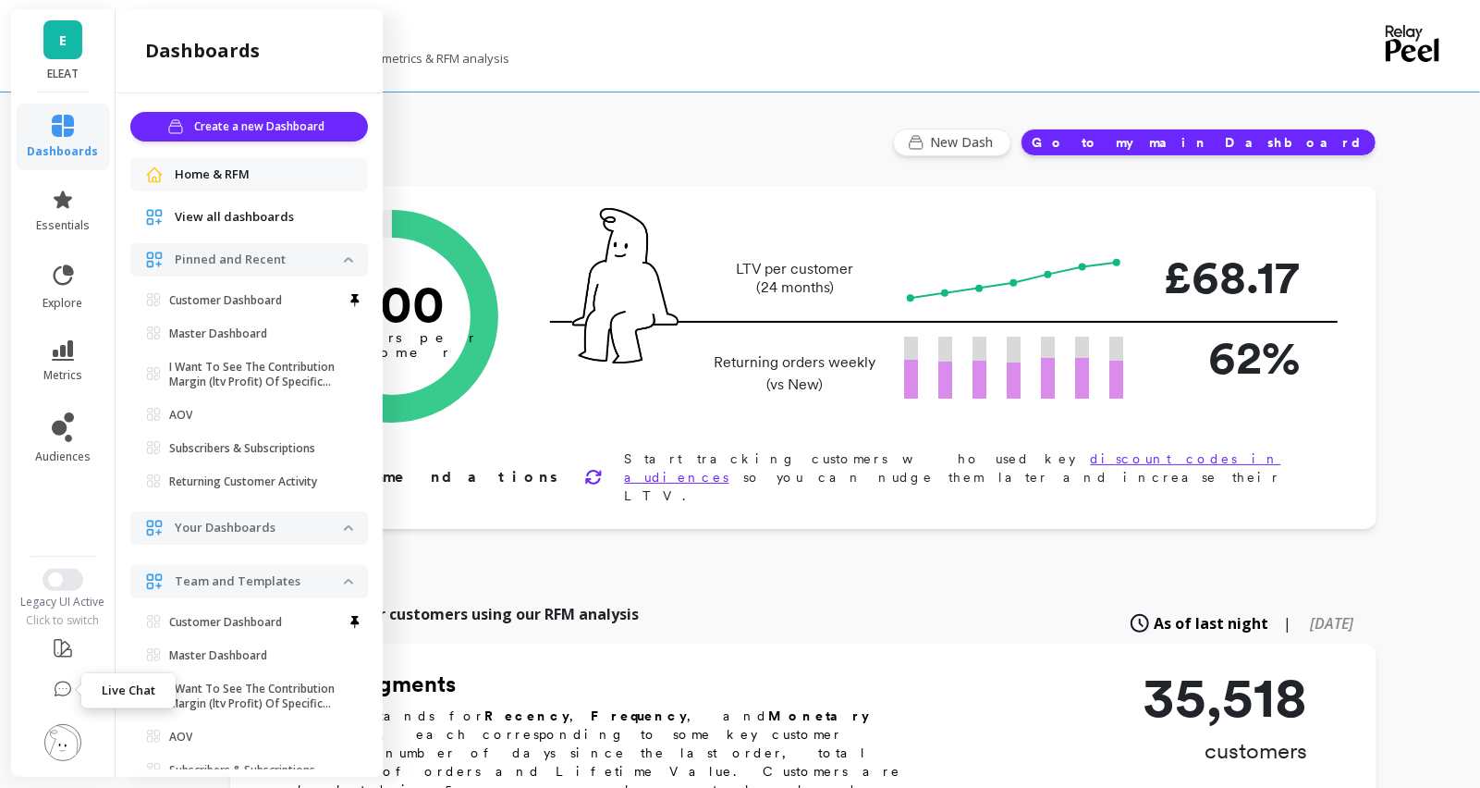
click at [70, 702] on button at bounding box center [63, 691] width 18 height 40
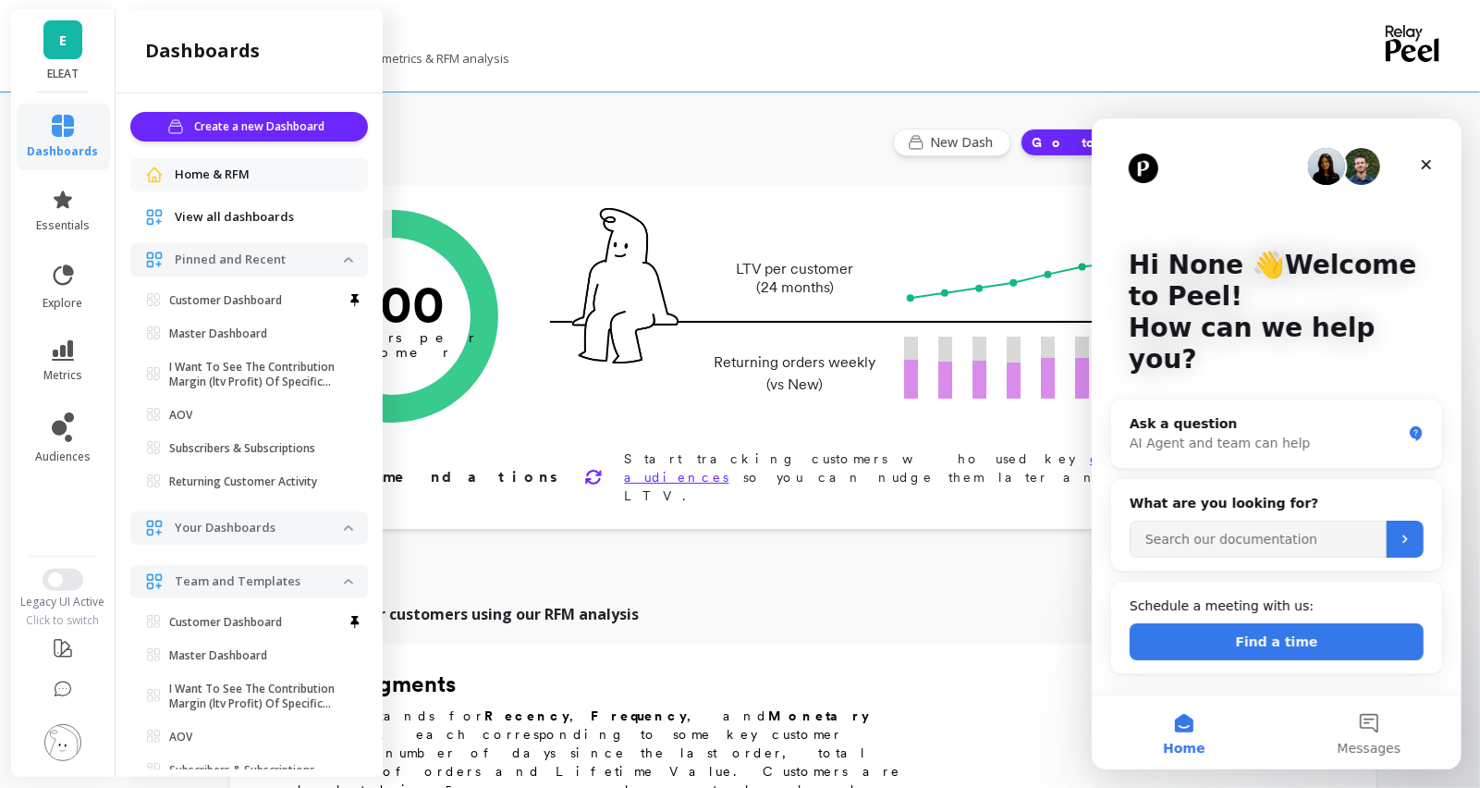
click at [73, 731] on img at bounding box center [62, 742] width 37 height 37
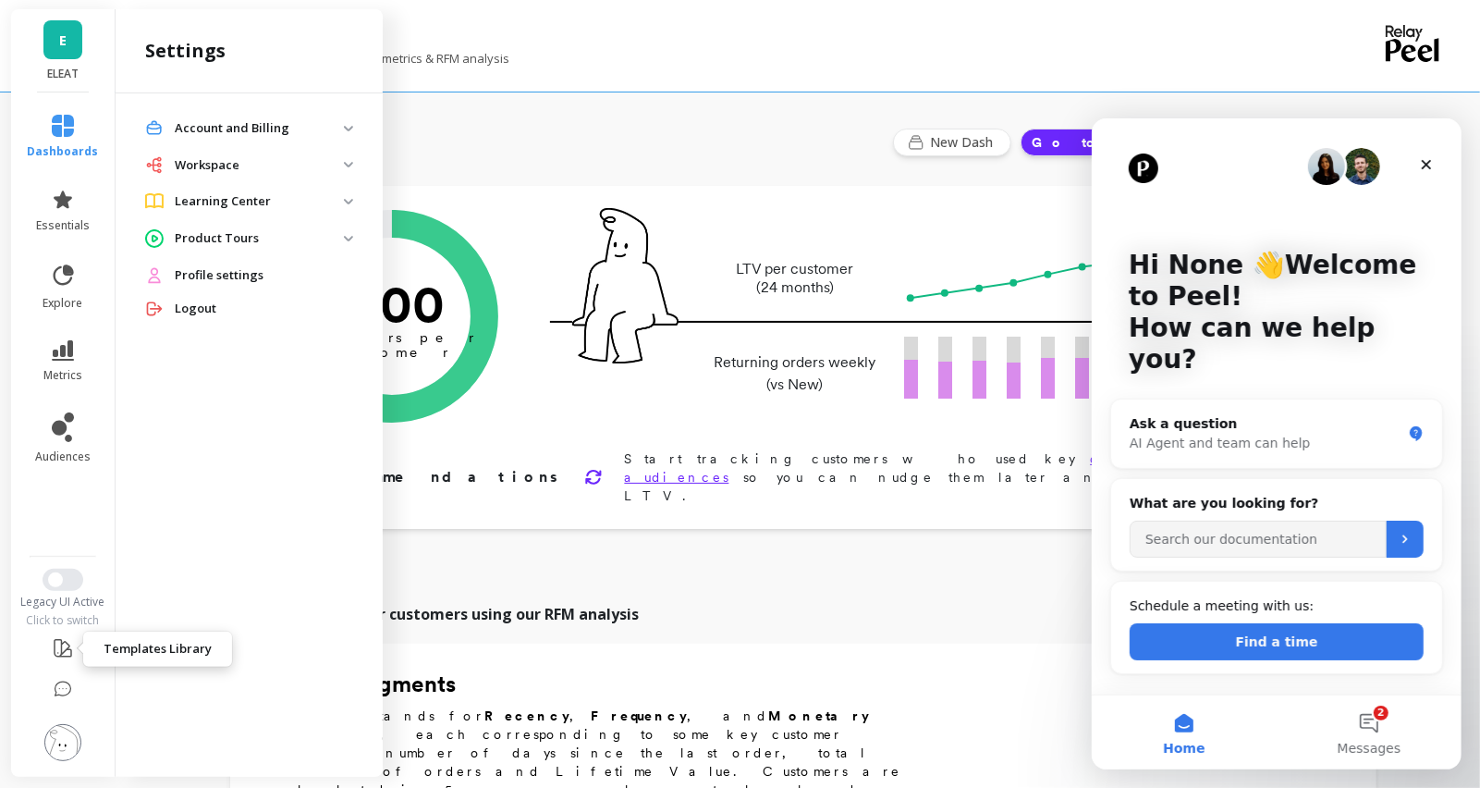
click at [67, 637] on icon at bounding box center [63, 648] width 22 height 22
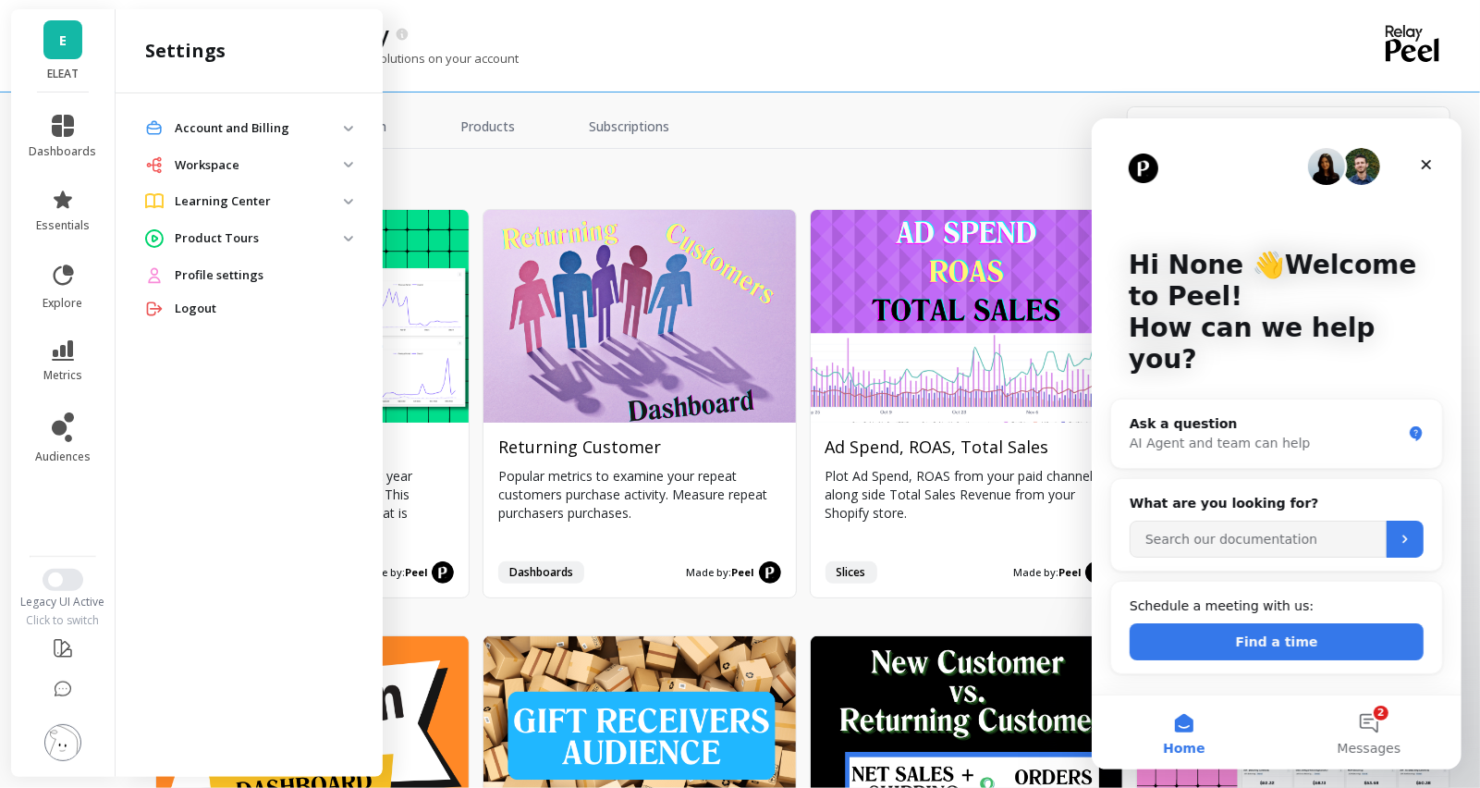
click at [924, 55] on div "Get inspired and install template solutions on your account" at bounding box center [723, 67] width 1136 height 35
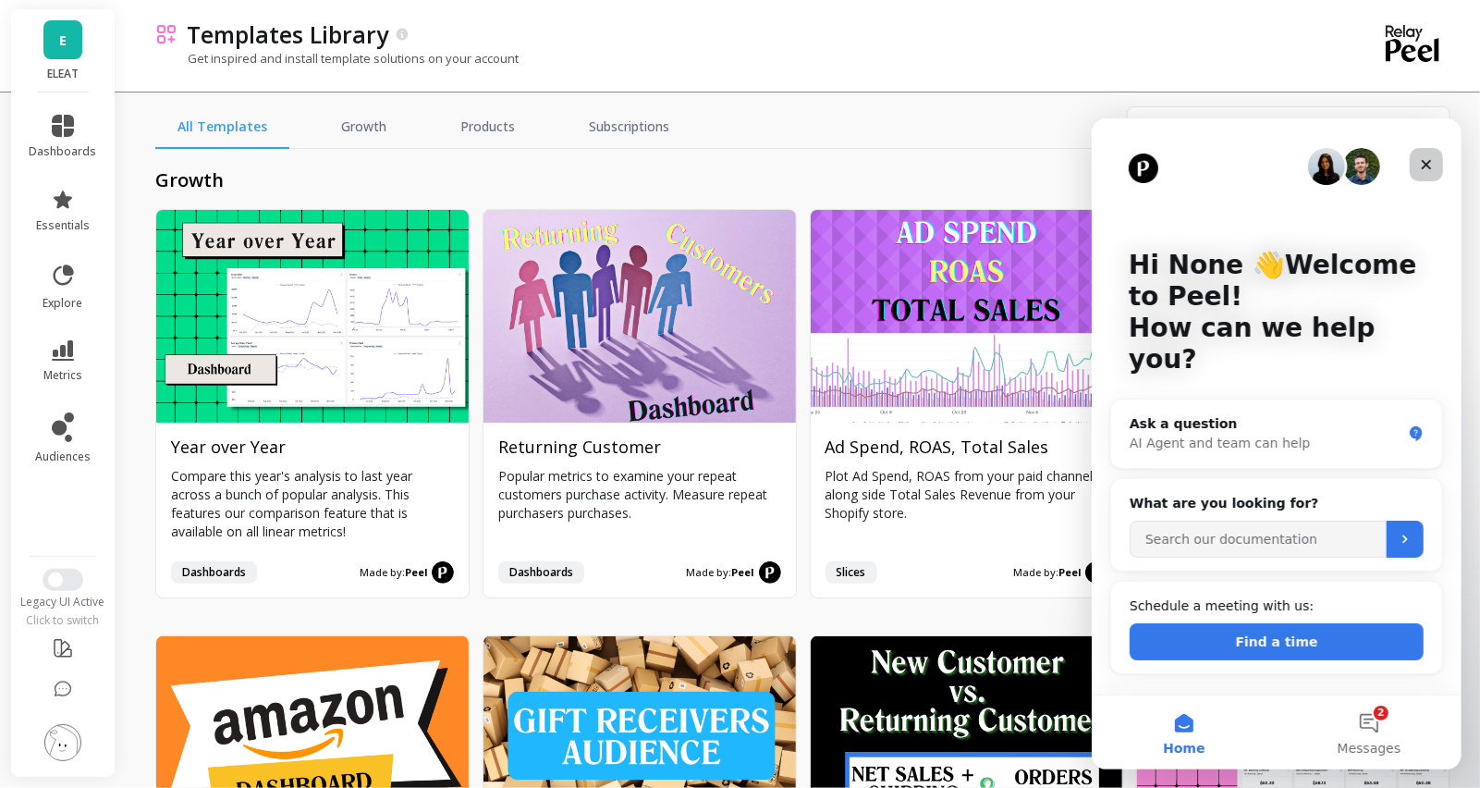
click at [1425, 153] on div "Close" at bounding box center [1425, 163] width 33 height 33
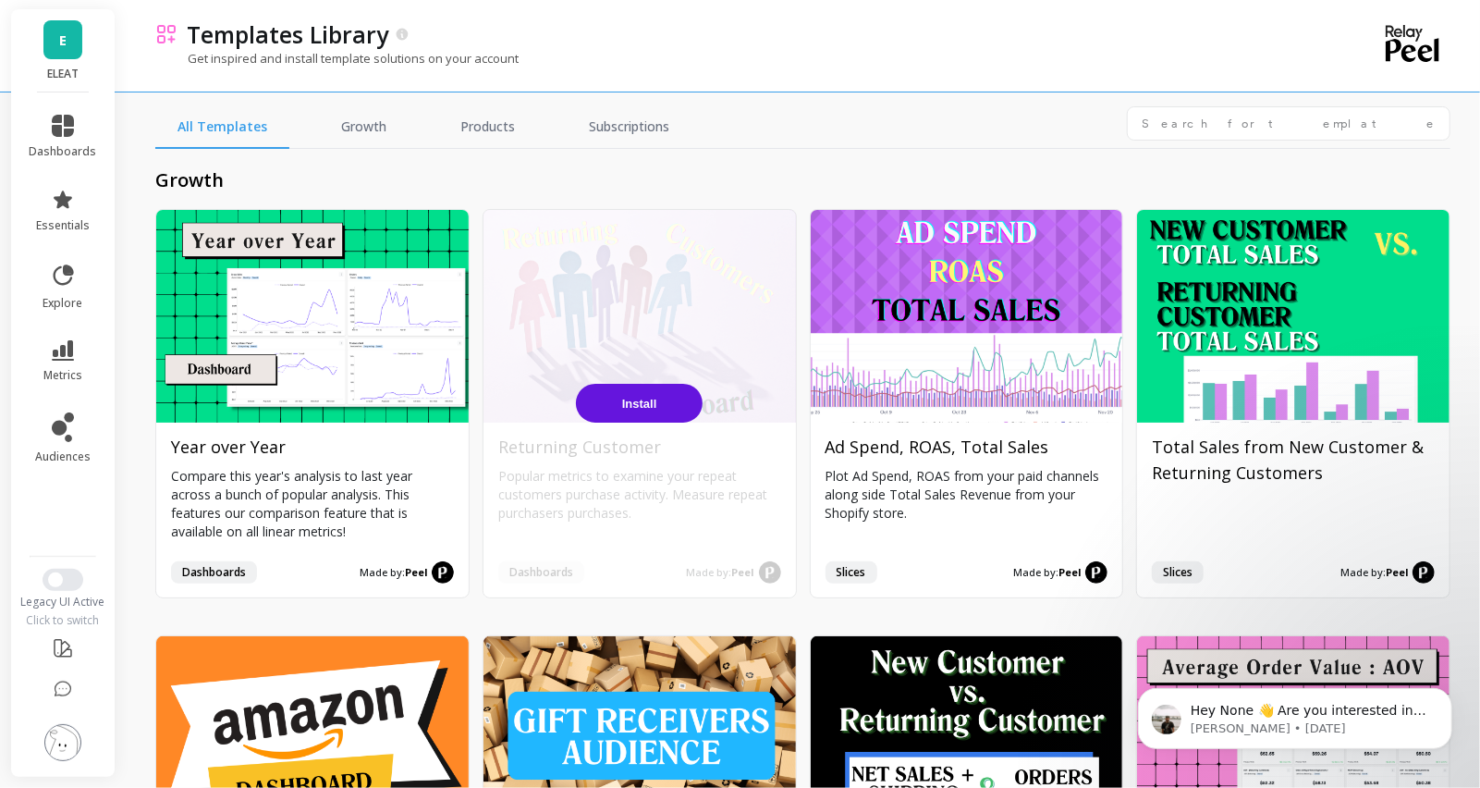
click at [642, 270] on div "Install" at bounding box center [639, 403] width 312 height 387
click at [642, 349] on div "Install" at bounding box center [639, 403] width 312 height 387
click at [606, 273] on div "Install" at bounding box center [639, 403] width 312 height 387
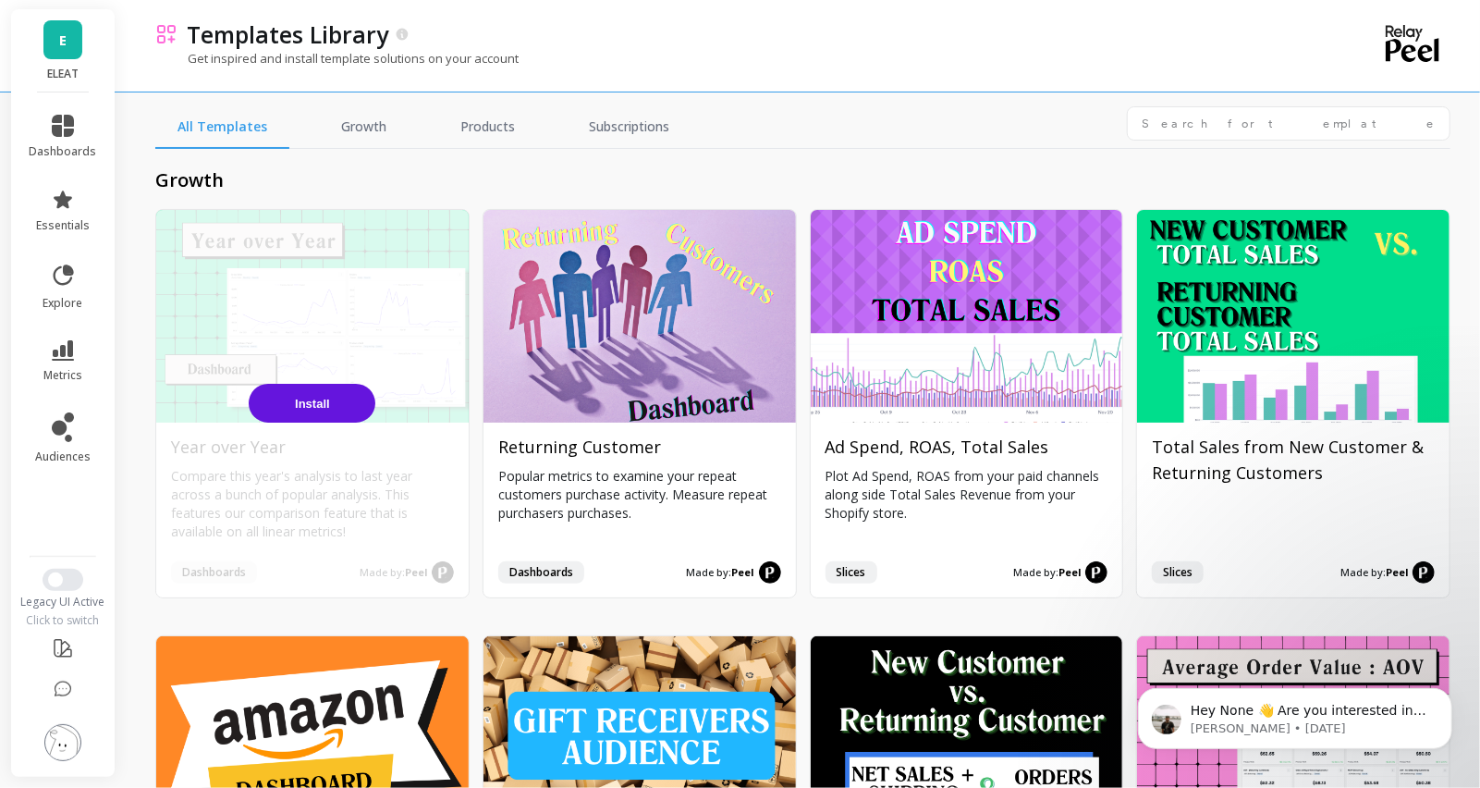
click at [308, 300] on div "Install" at bounding box center [312, 403] width 312 height 387
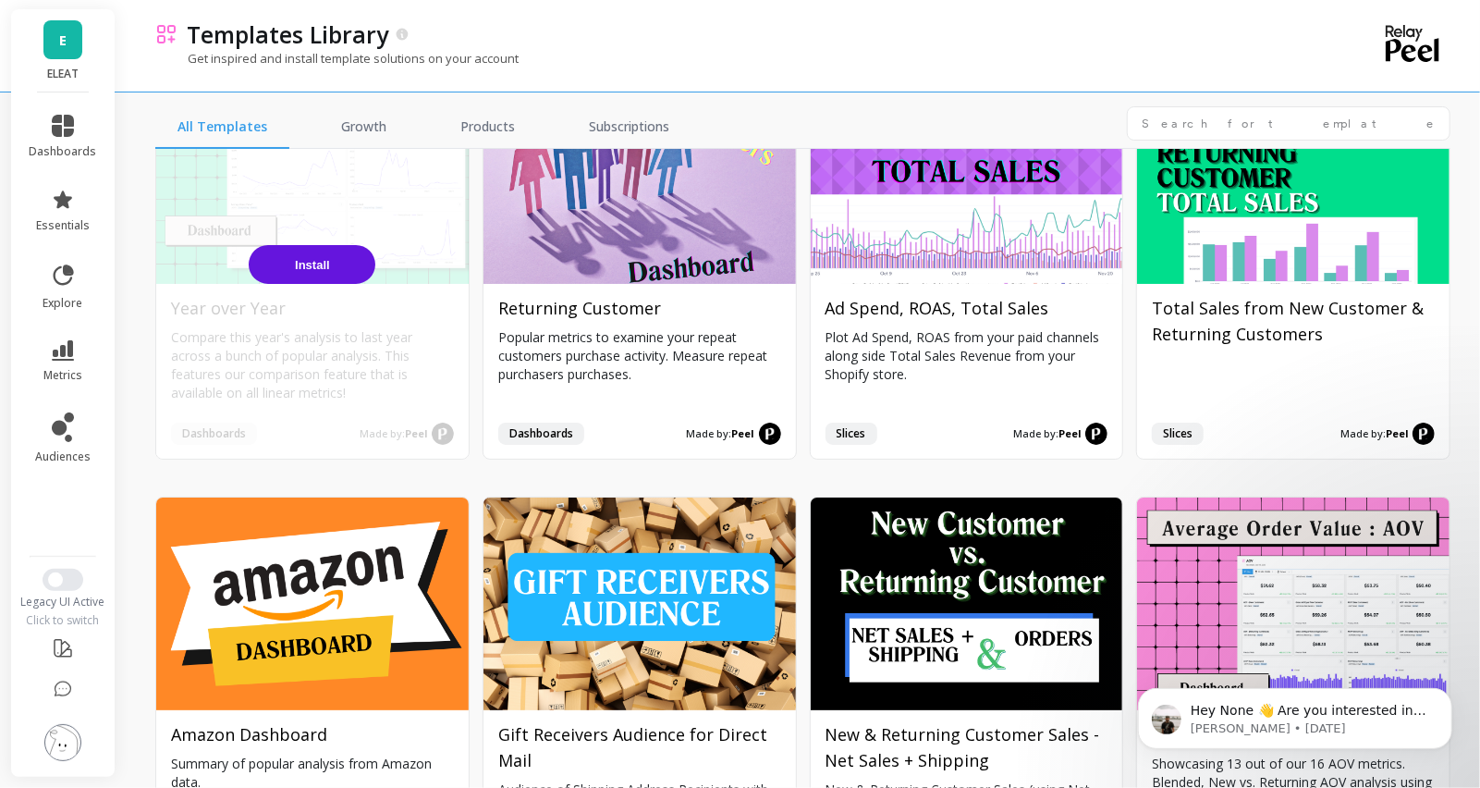
scroll to position [234, 0]
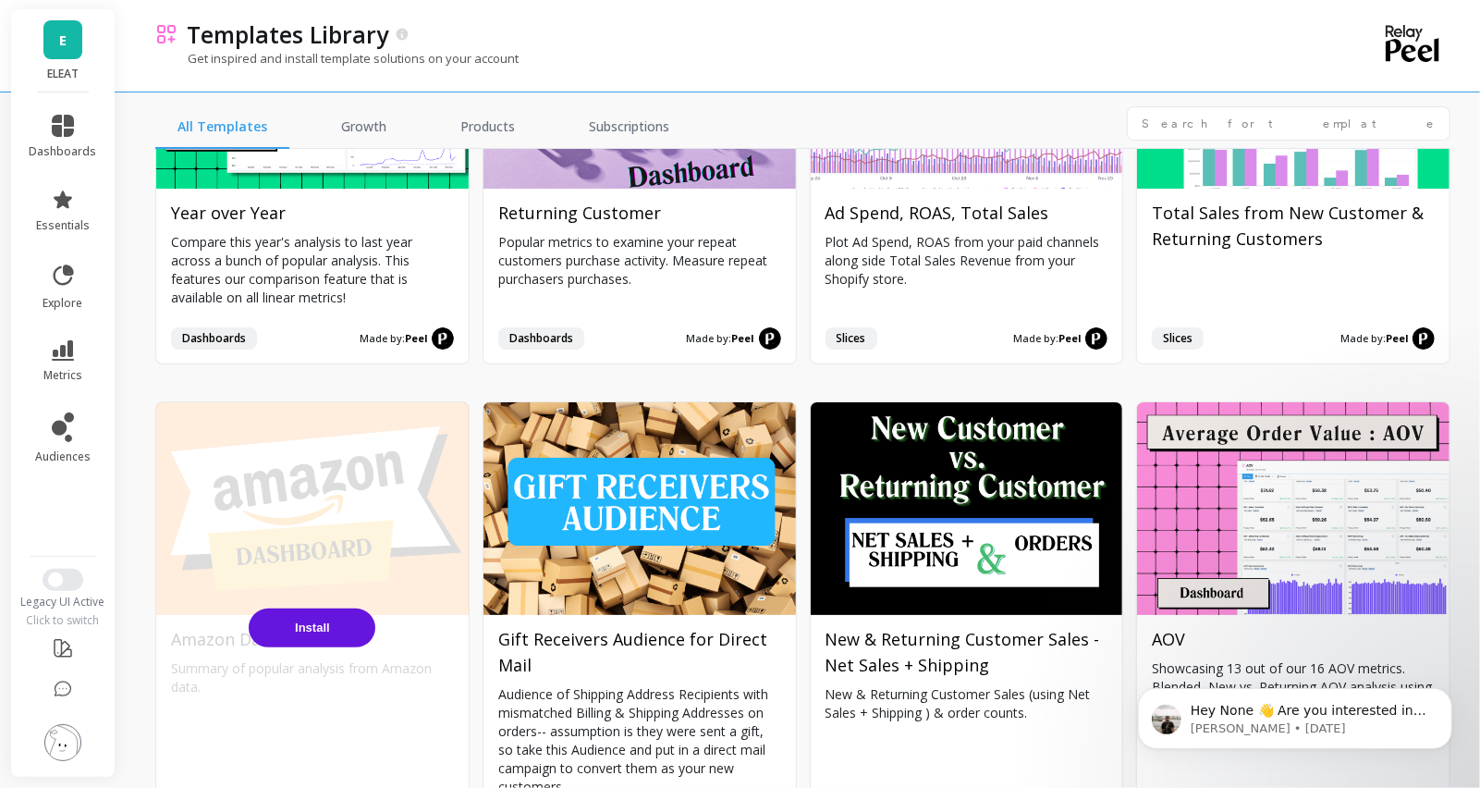
click at [298, 548] on div "Install" at bounding box center [312, 627] width 312 height 450
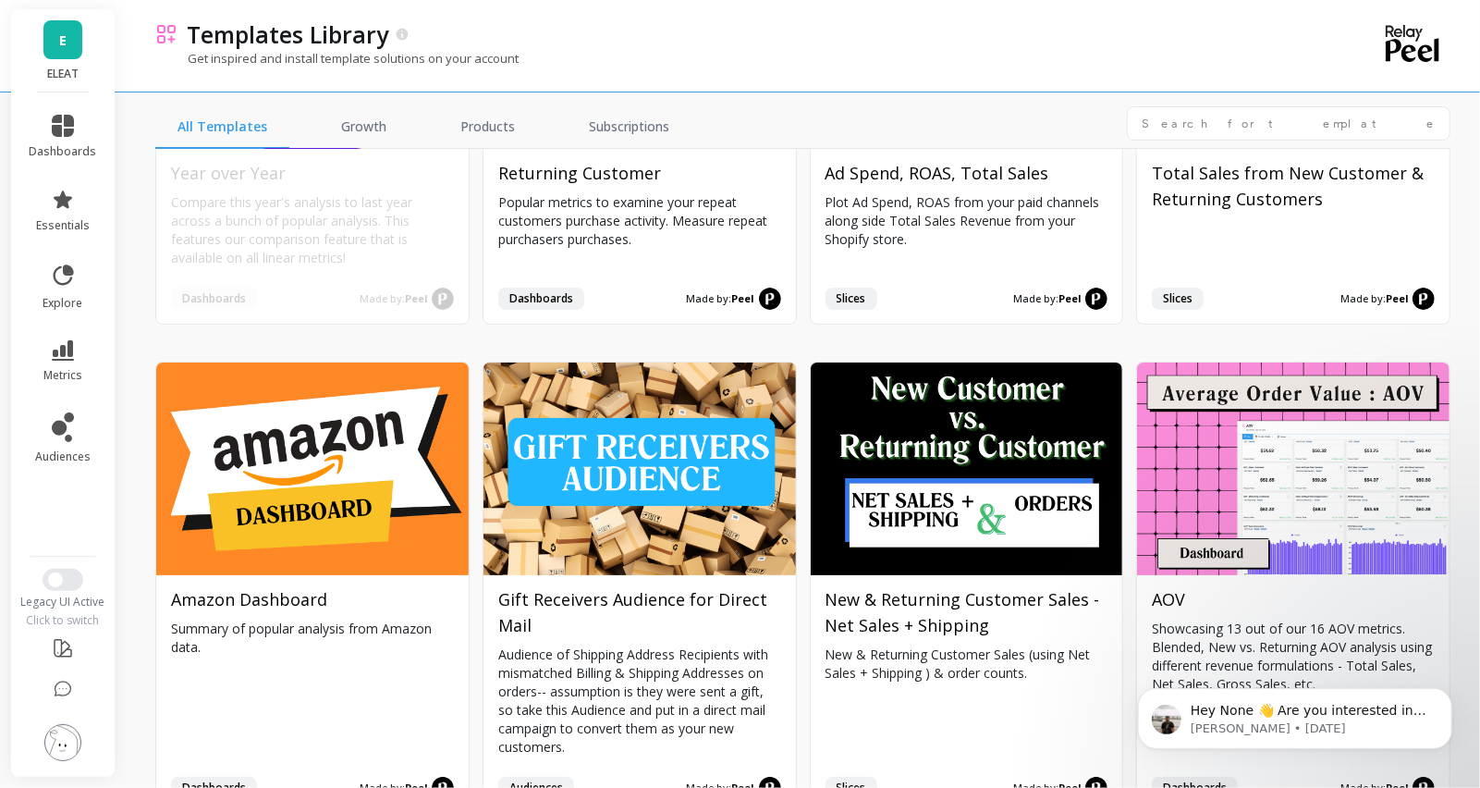
scroll to position [275, 0]
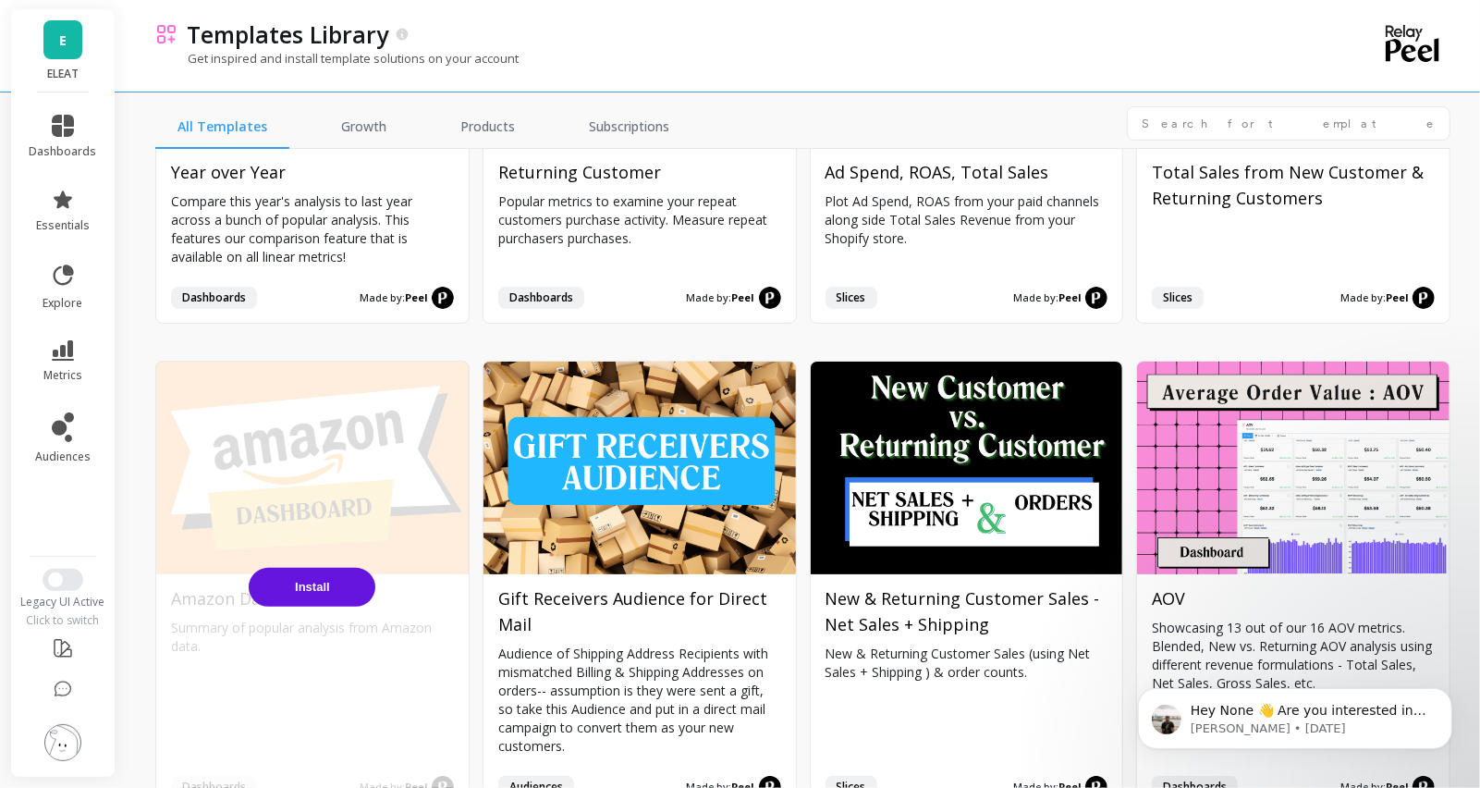
click at [335, 574] on button "Install" at bounding box center [312, 587] width 127 height 39
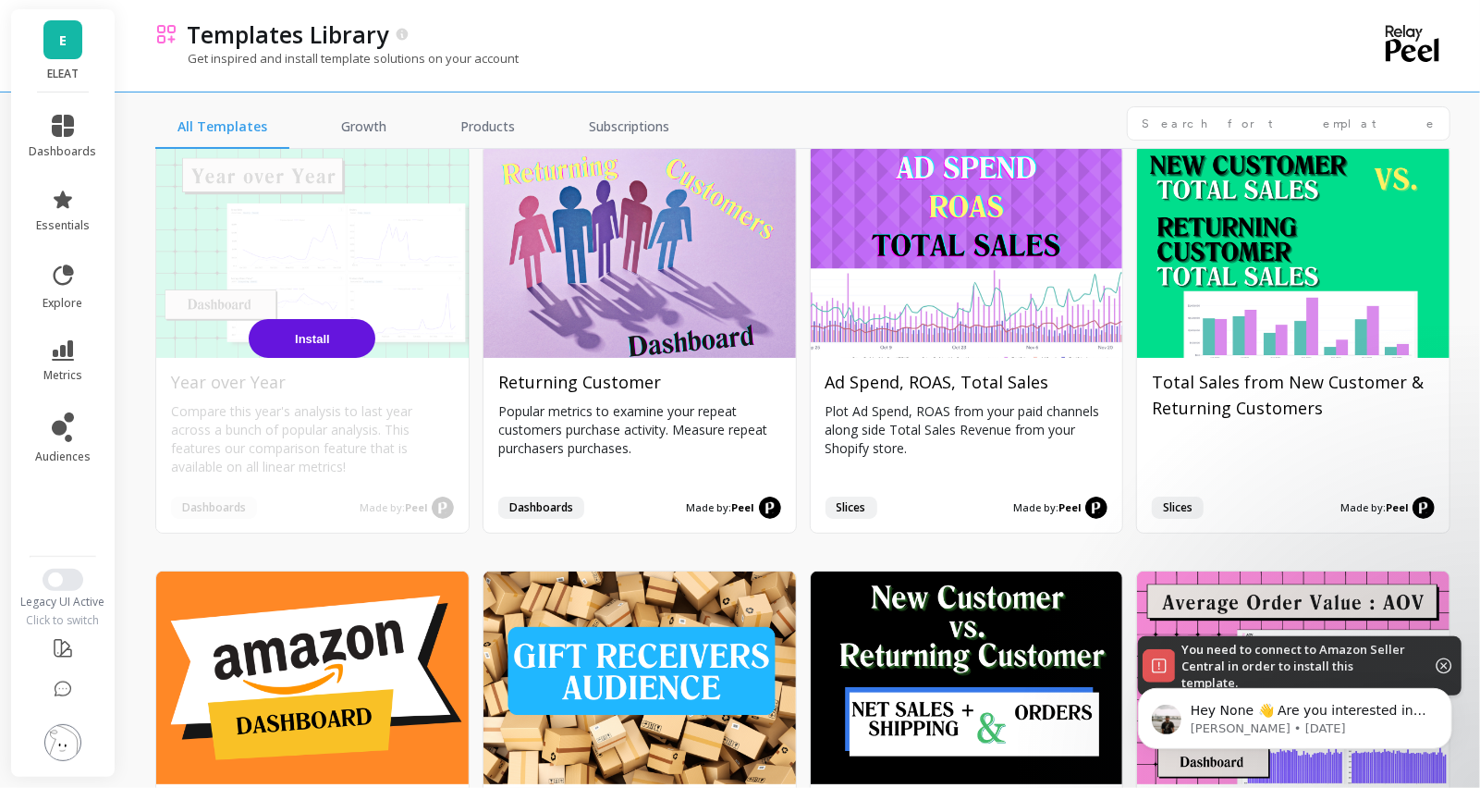
scroll to position [0, 0]
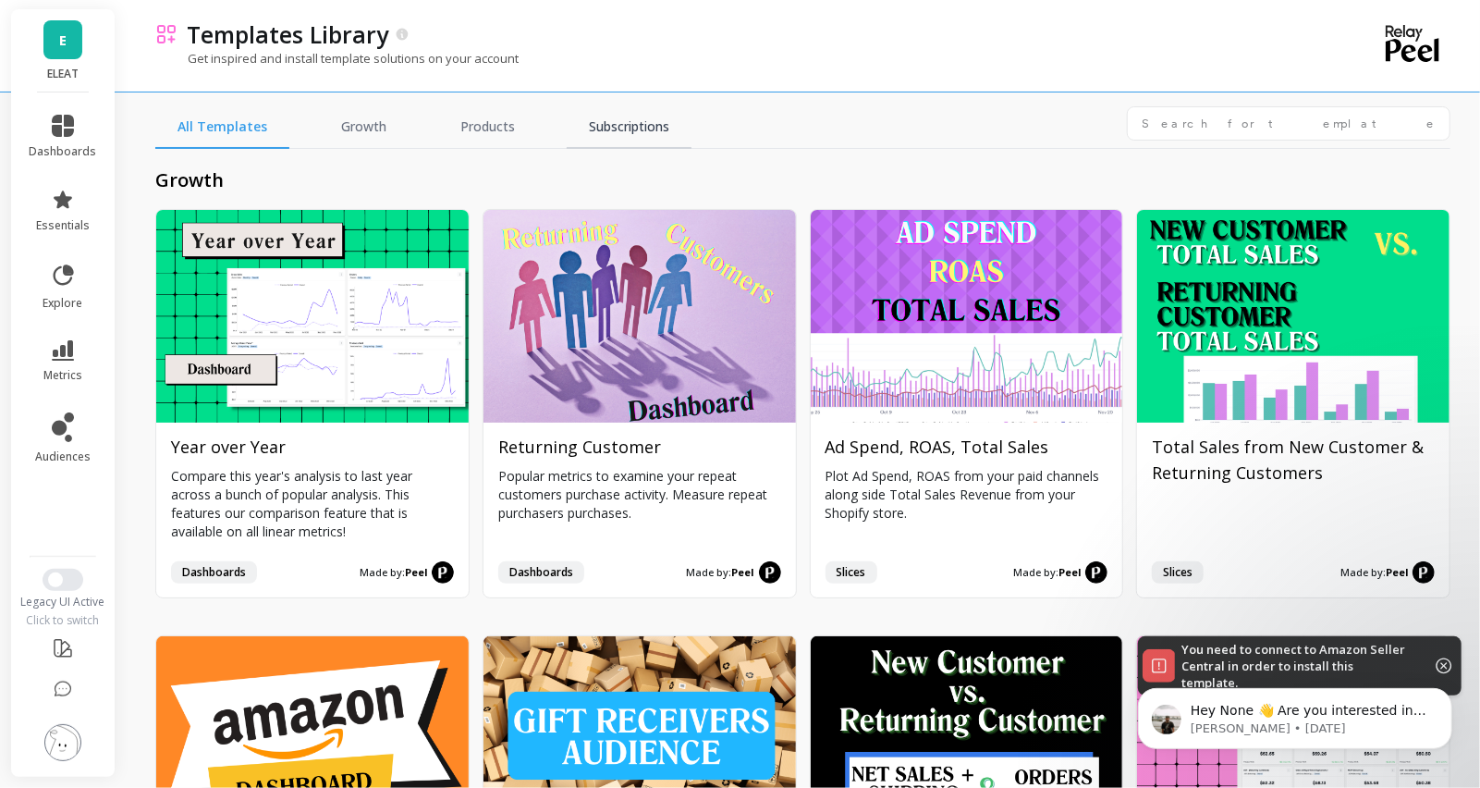
click at [629, 142] on link "Subscriptions" at bounding box center [629, 127] width 125 height 43
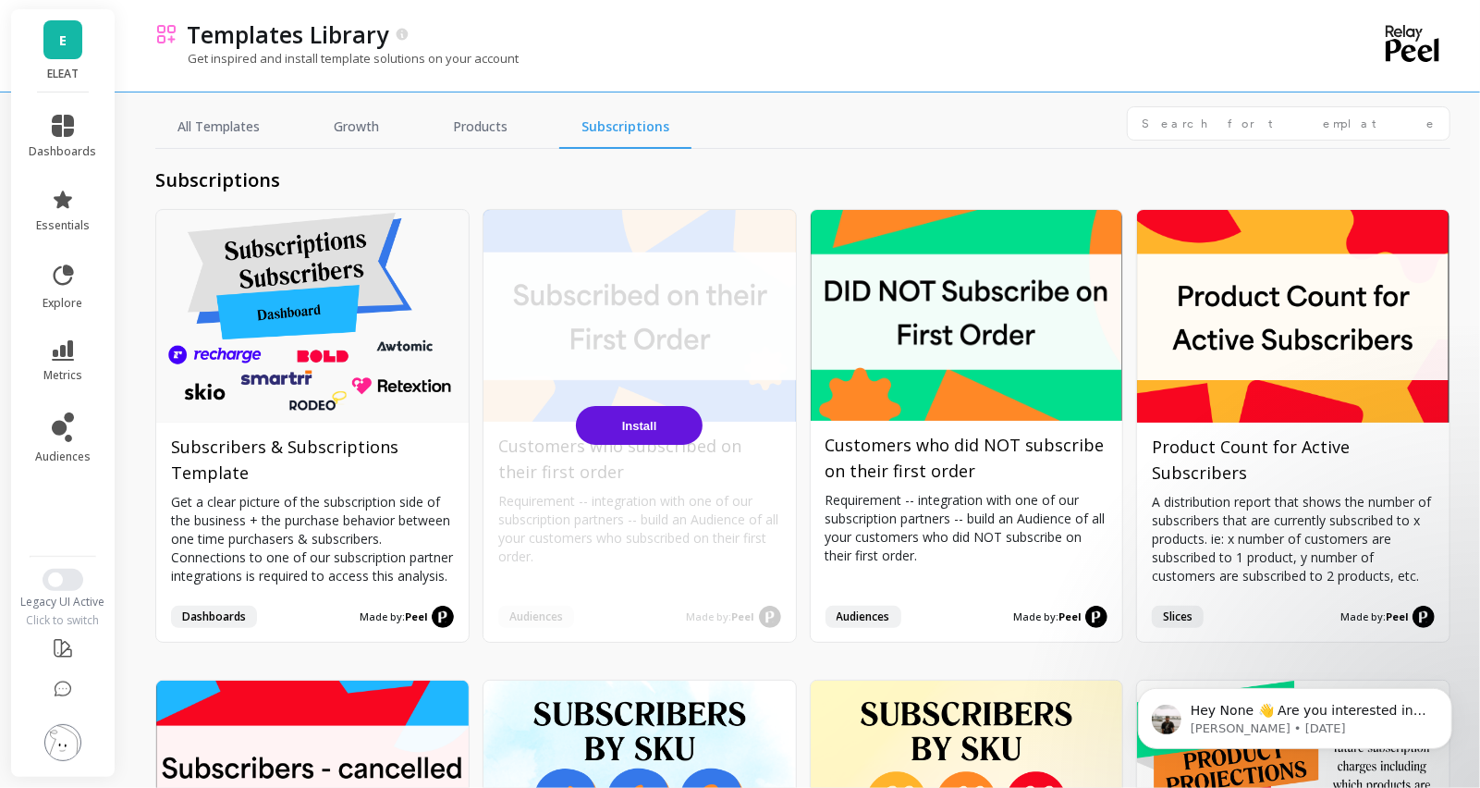
click at [644, 433] on span "Install" at bounding box center [639, 426] width 35 height 14
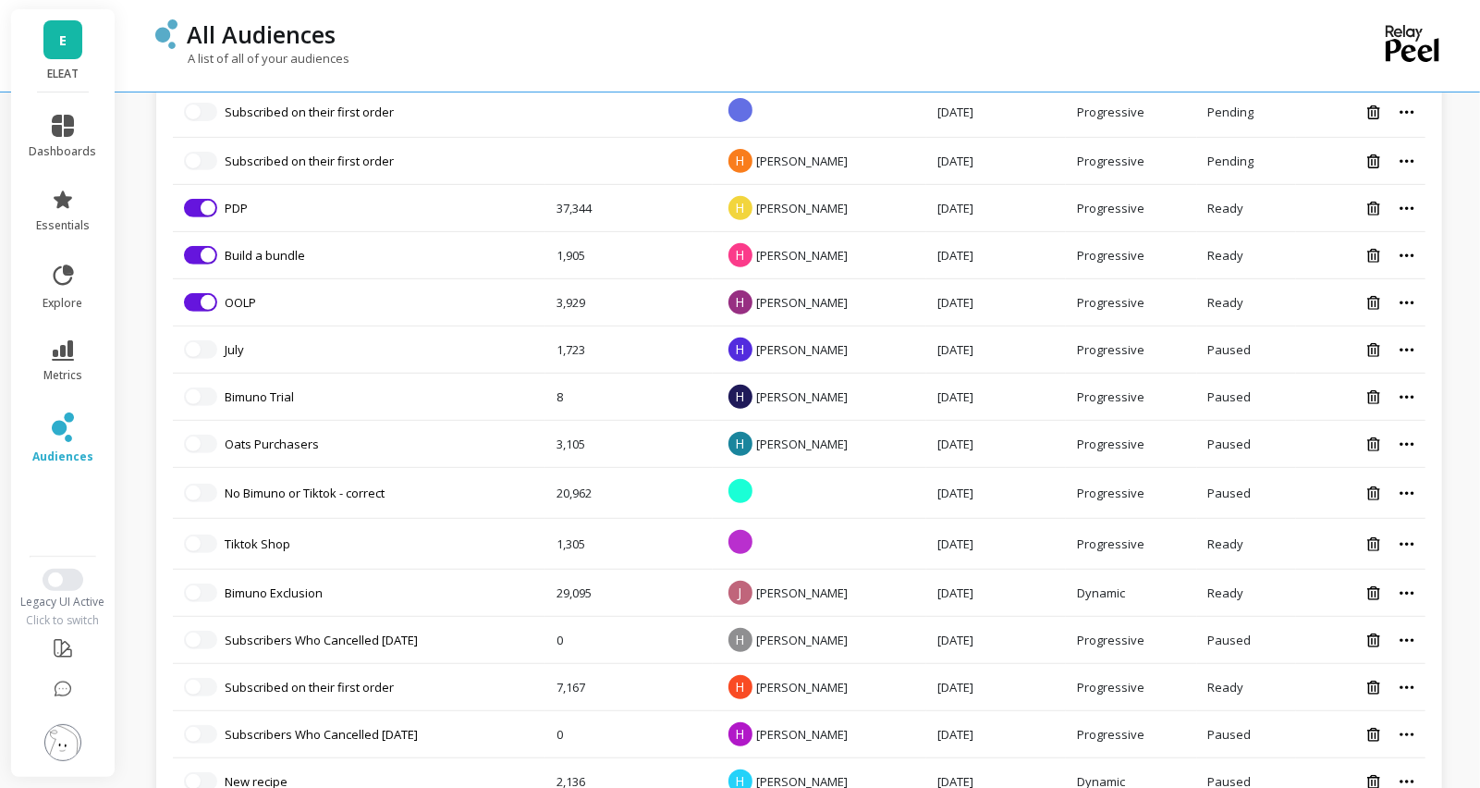
scroll to position [329, 0]
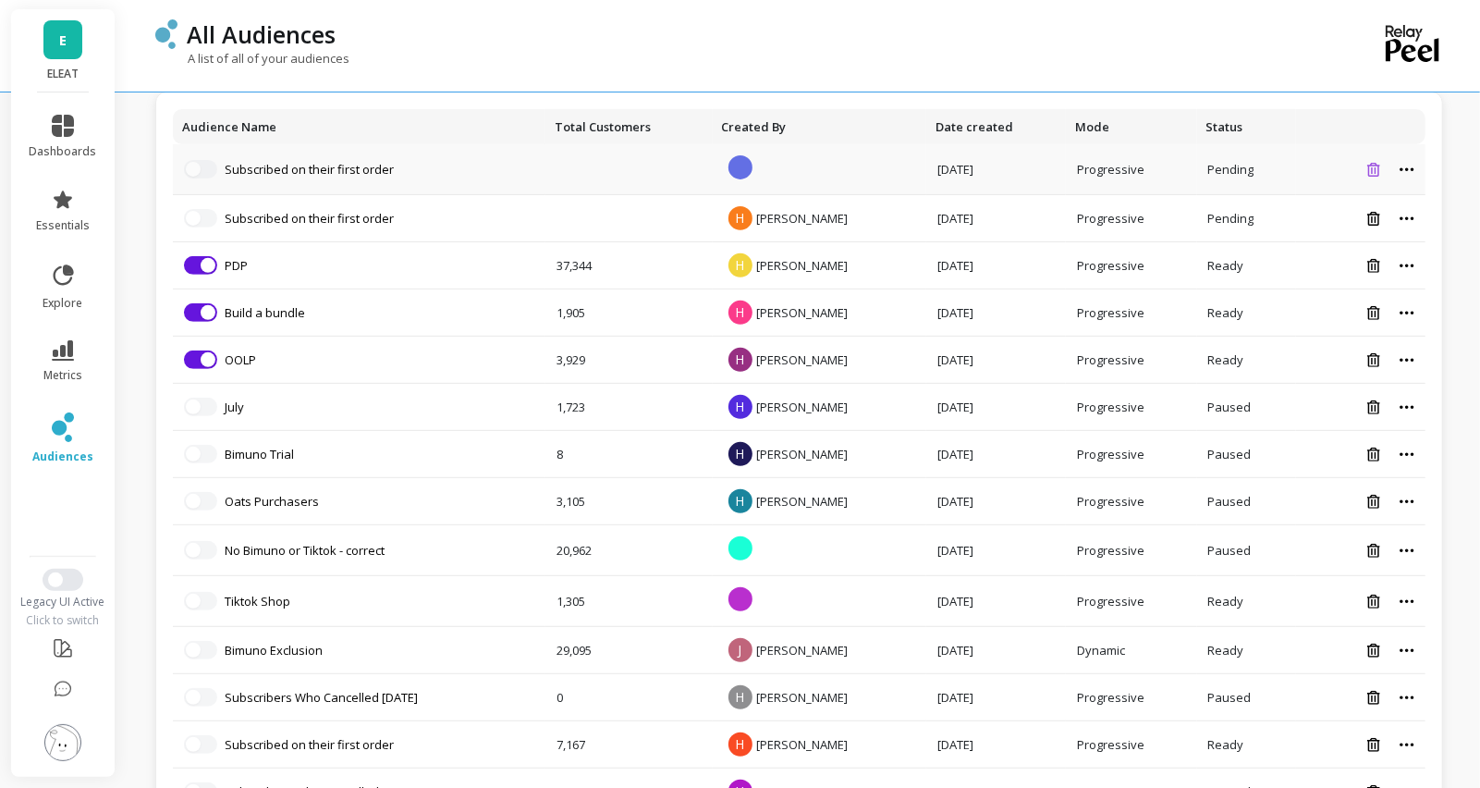
click at [1368, 168] on icon at bounding box center [1373, 170] width 13 height 14
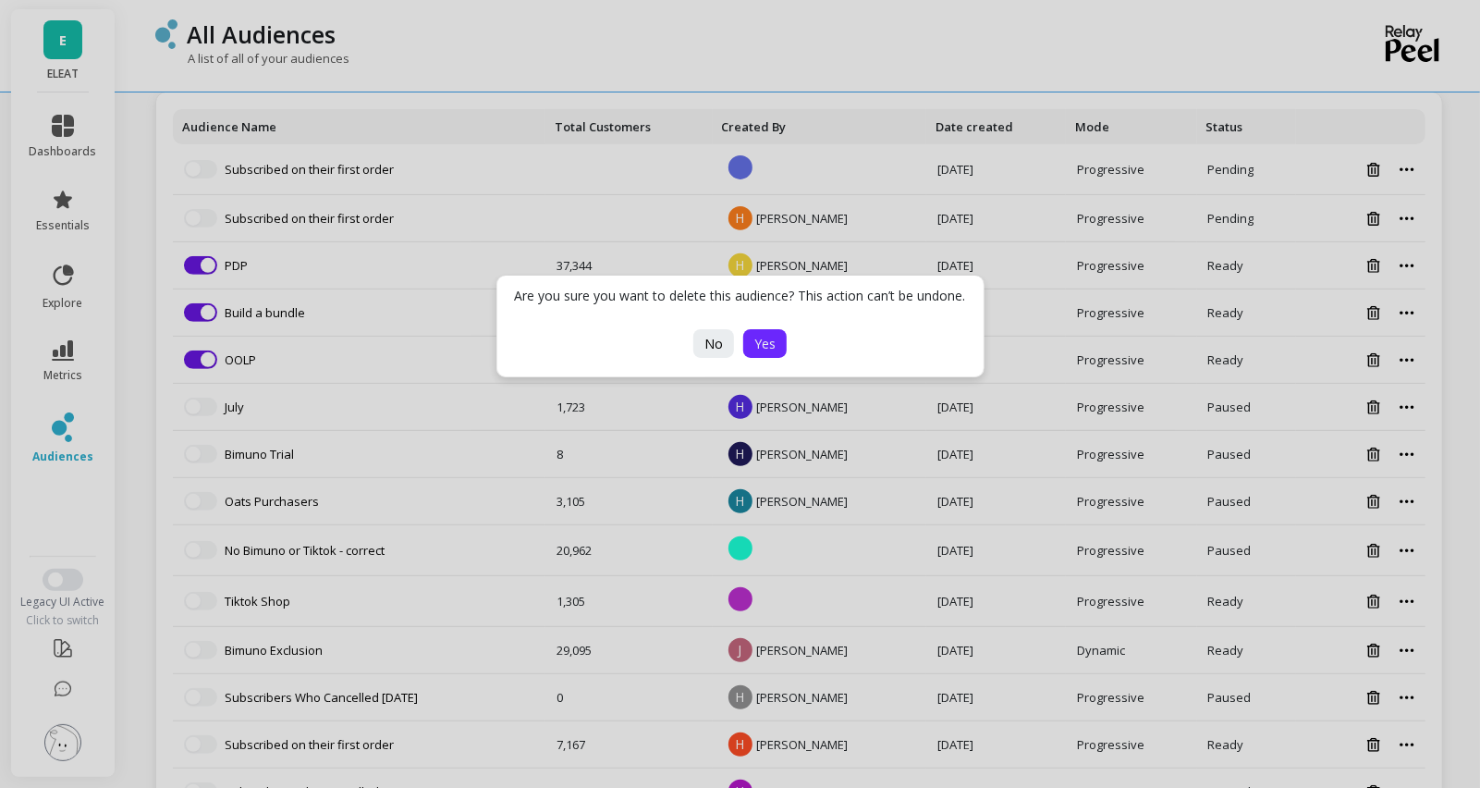
click at [766, 346] on span "Yes" at bounding box center [764, 344] width 21 height 18
